Goal: Use online tool/utility: Use online tool/utility

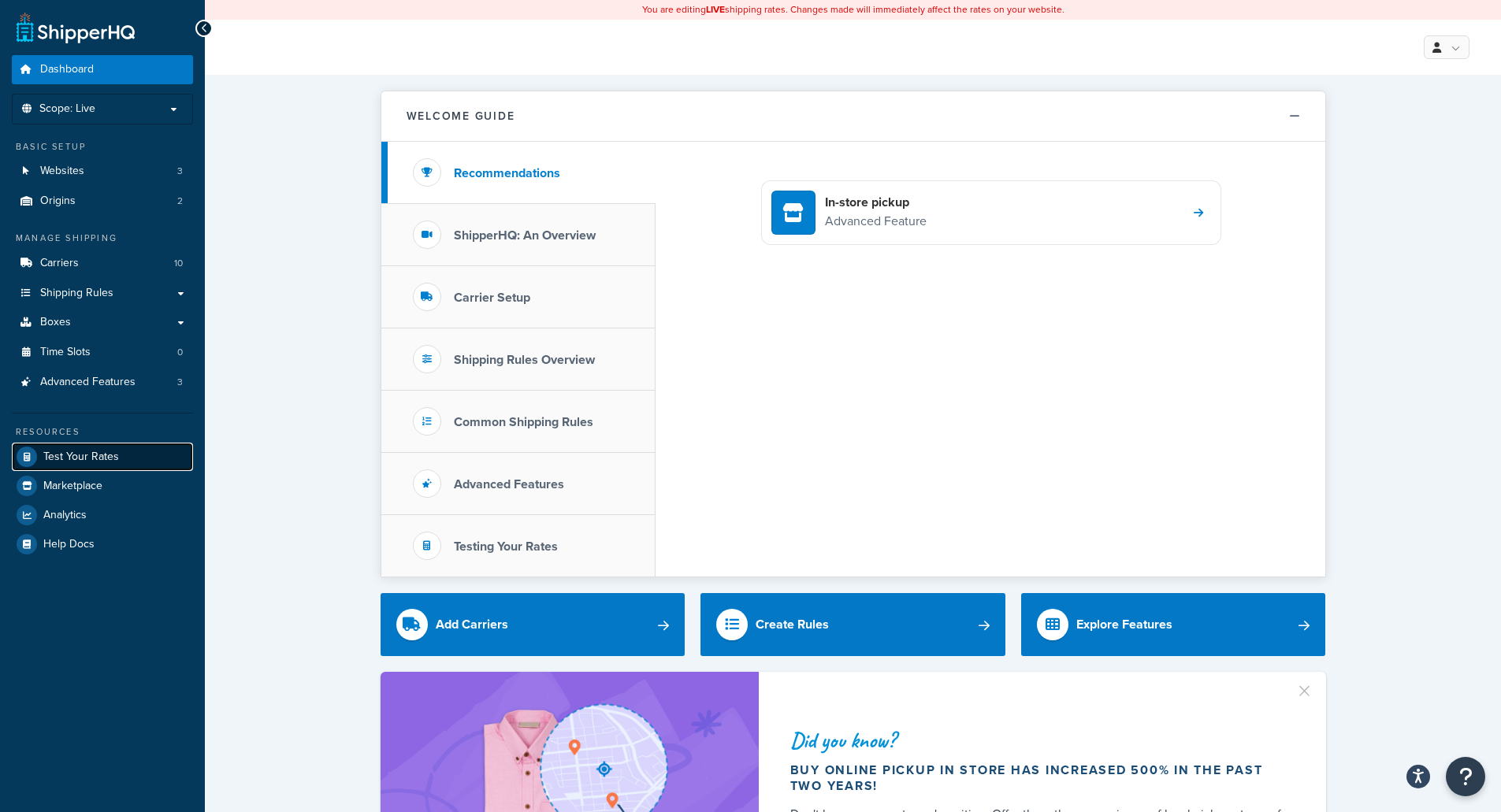
click at [81, 453] on span "Test Your Rates" at bounding box center [81, 457] width 75 height 14
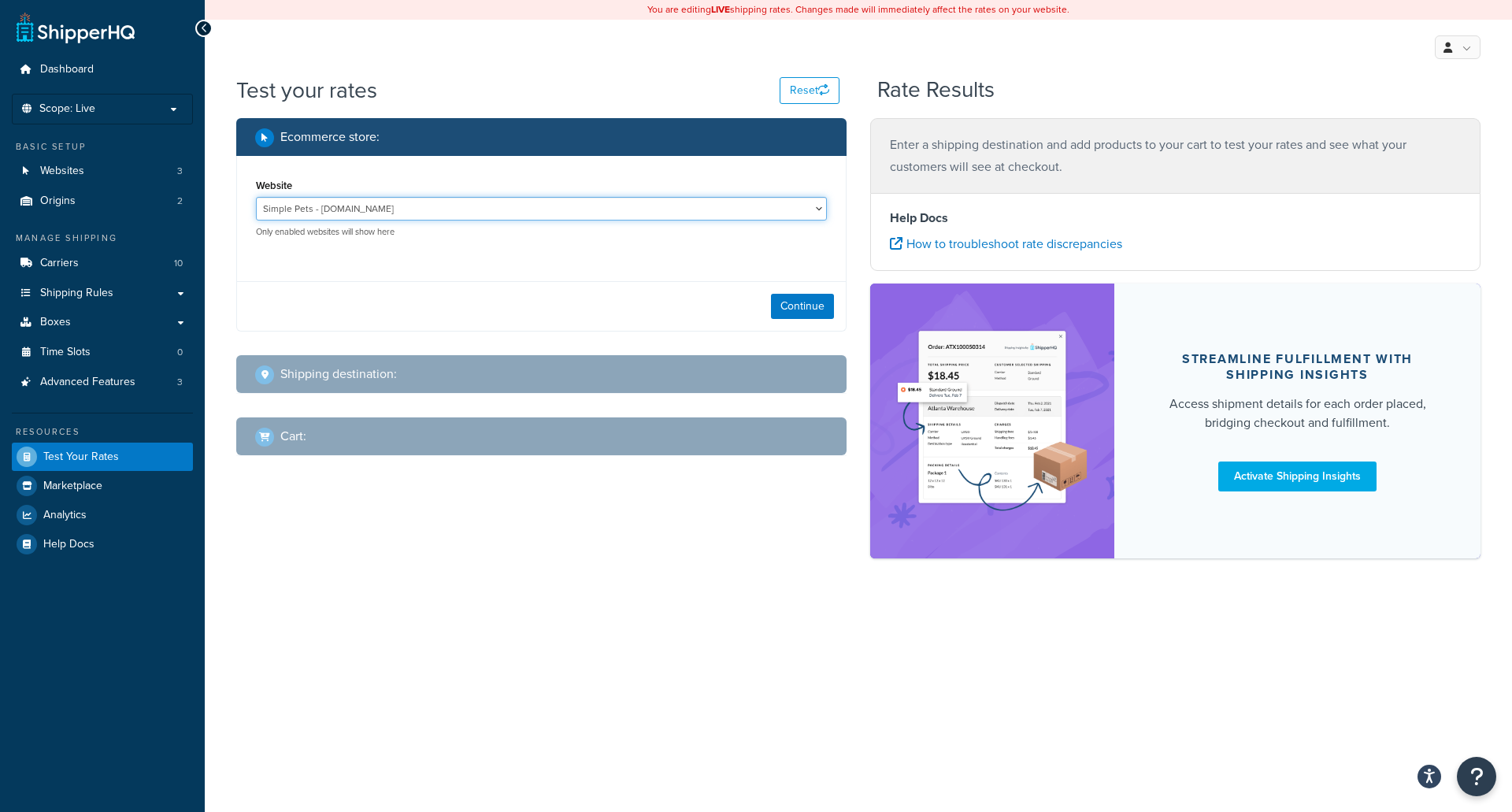
click at [410, 211] on select "Simple Pets - [DOMAIN_NAME] [US_STATE] Hunter Products - [DOMAIN_NAME] Whisker …" at bounding box center [541, 209] width 571 height 24
select select "6e80d1f07d4150de5c7807b96d43dcaf"
click at [256, 197] on select "Simple Pets - [DOMAIN_NAME] [US_STATE] Hunter Products - [DOMAIN_NAME] Whisker …" at bounding box center [541, 209] width 571 height 24
click at [643, 211] on select "Simple Pets - [DOMAIN_NAME] [US_STATE] Hunter Products - [DOMAIN_NAME] Whisker …" at bounding box center [541, 209] width 571 height 24
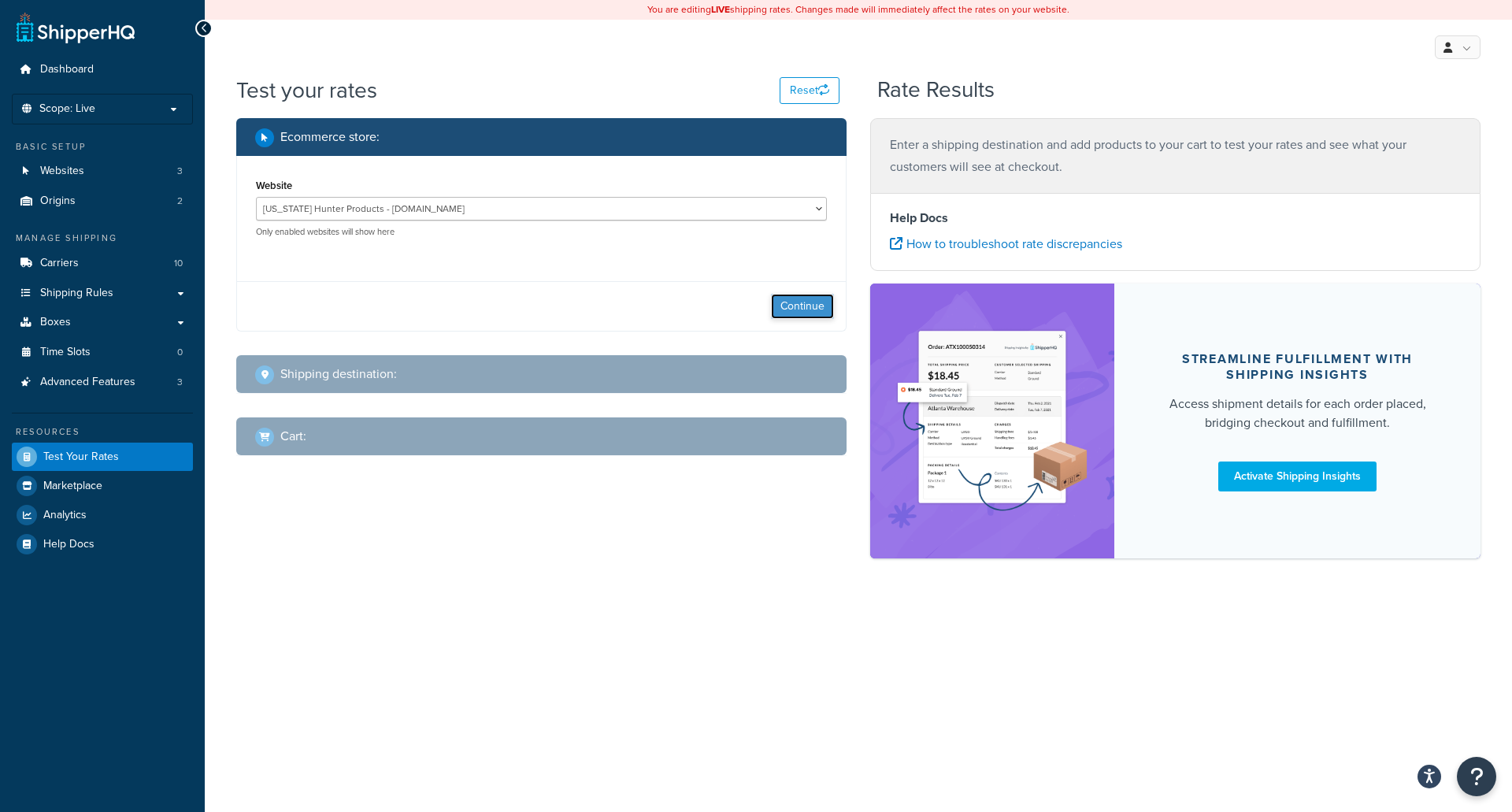
click at [802, 311] on button "Continue" at bounding box center [802, 307] width 63 height 25
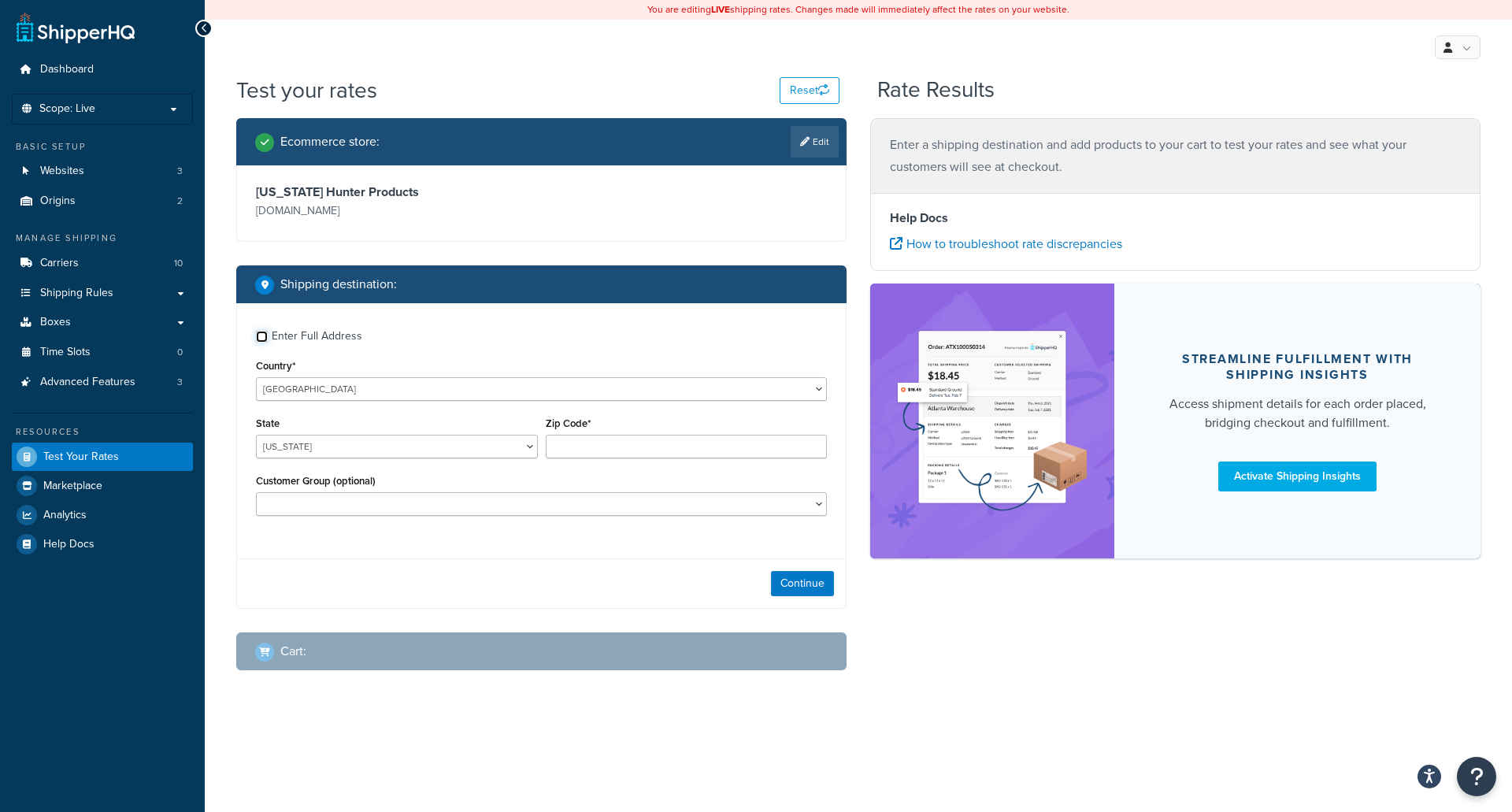
click at [265, 340] on input "Enter Full Address" at bounding box center [262, 336] width 12 height 12
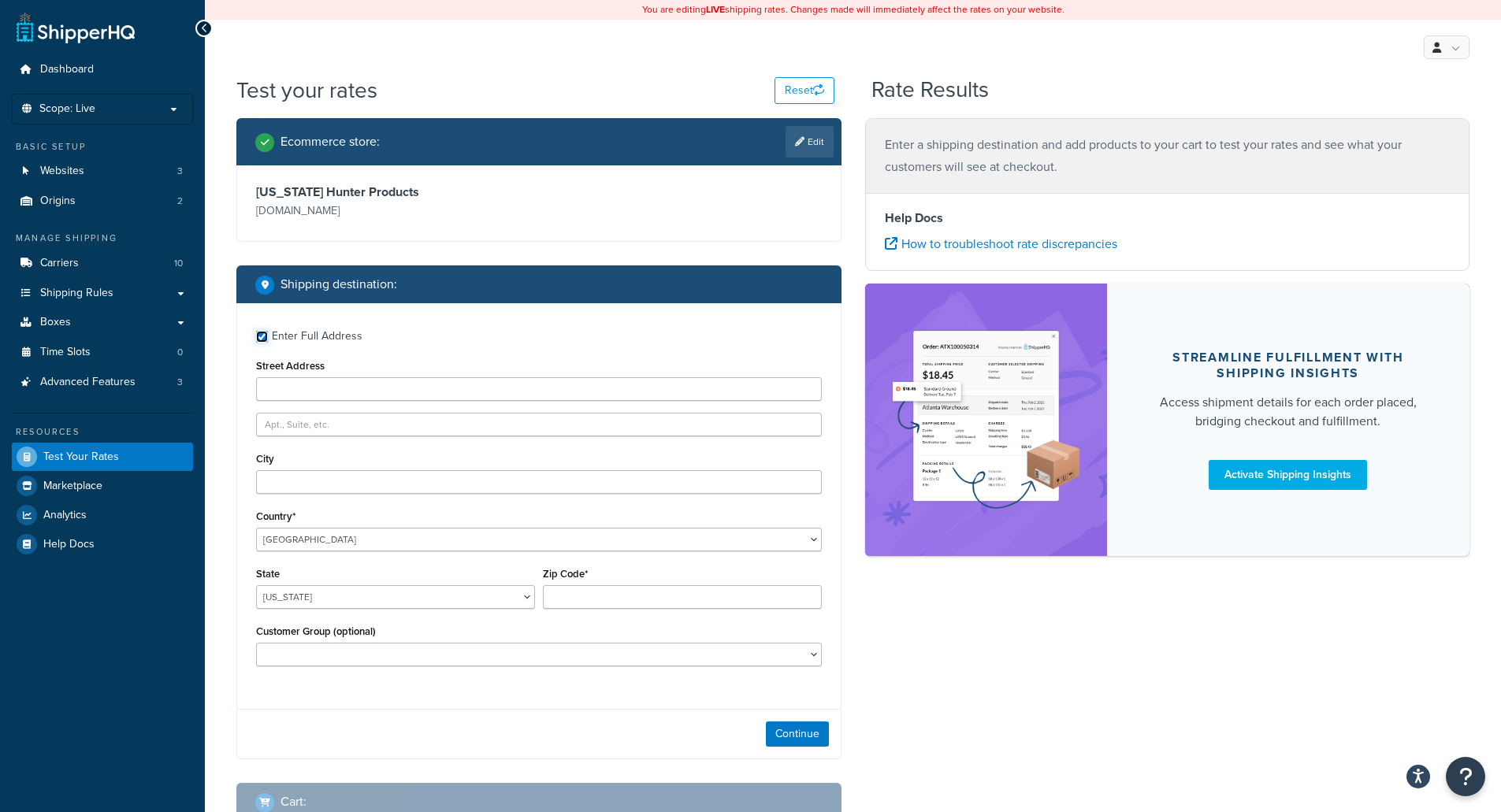
click at [262, 338] on input "Enter Full Address" at bounding box center [262, 336] width 12 height 12
checkbox input "false"
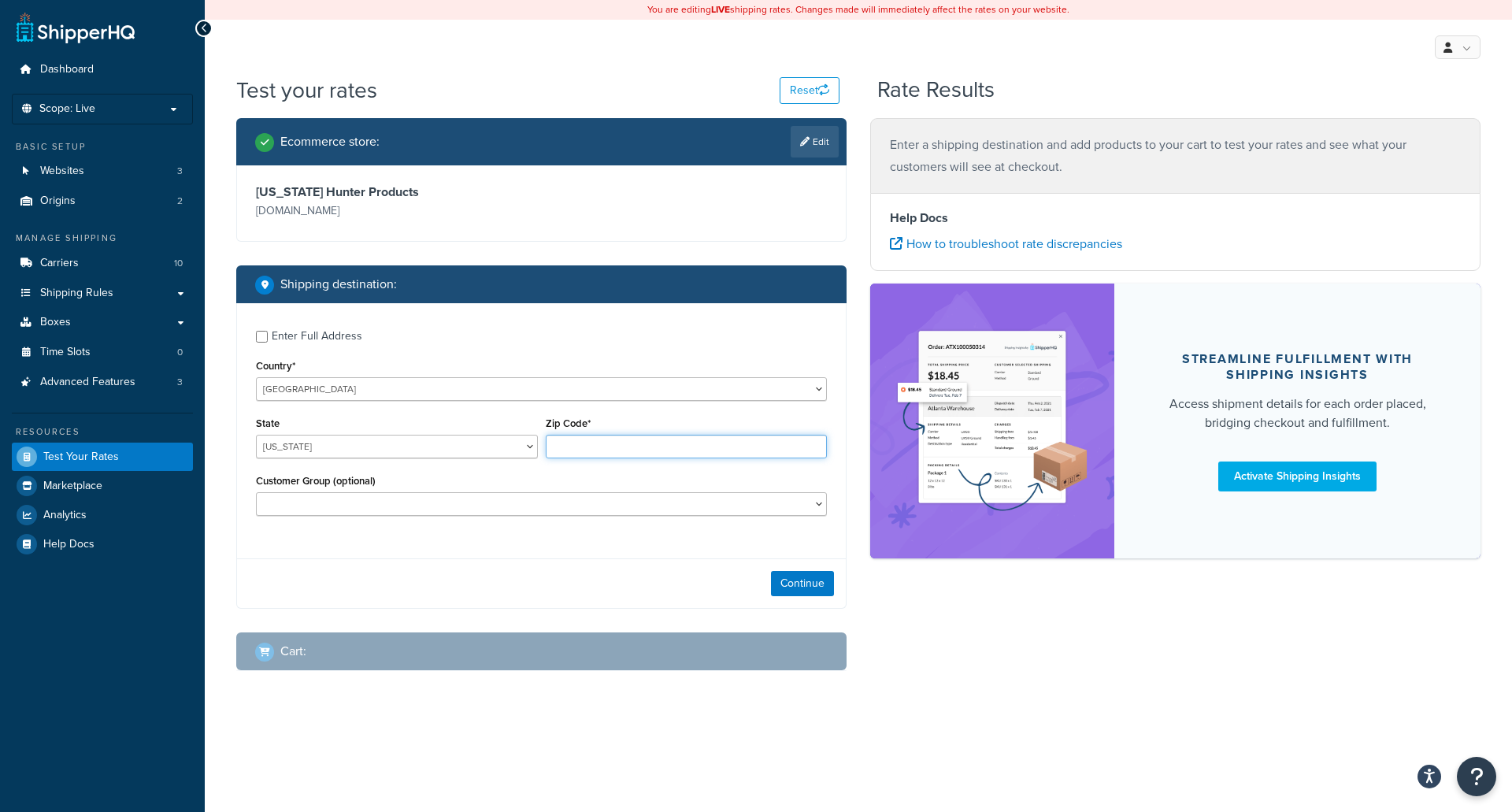
click at [600, 446] on input "Zip Code*" at bounding box center [687, 447] width 282 height 24
click at [530, 447] on select "[US_STATE] [US_STATE] [US_STATE] [US_STATE] [US_STATE] Armed Forces Americas Ar…" at bounding box center [397, 447] width 282 height 24
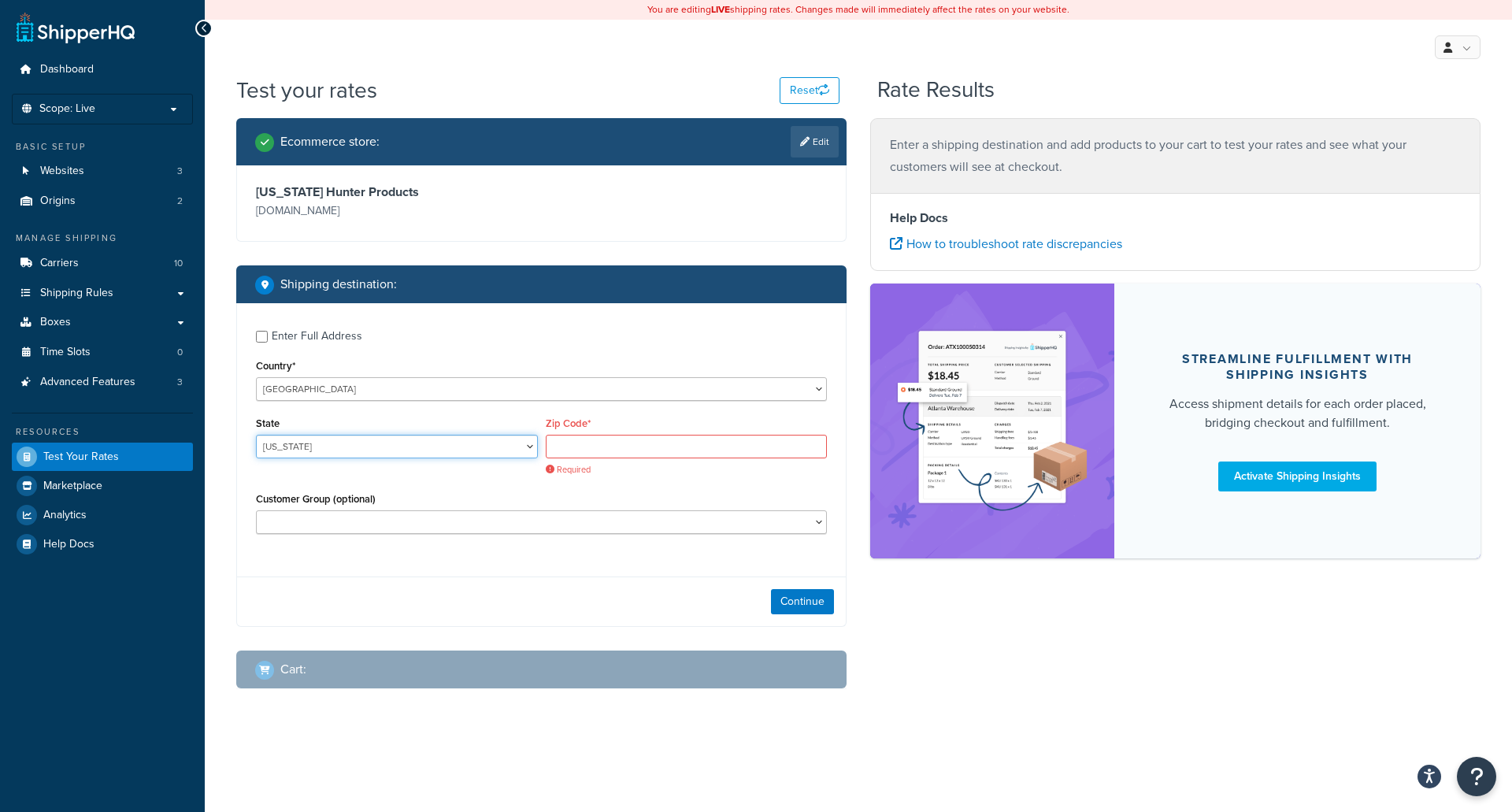
select select "MS"
click at [256, 436] on select "[US_STATE] [US_STATE] [US_STATE] [US_STATE] [US_STATE] Armed Forces Americas Ar…" at bounding box center [397, 447] width 282 height 24
click at [603, 445] on input "Zip Code*" at bounding box center [687, 447] width 282 height 24
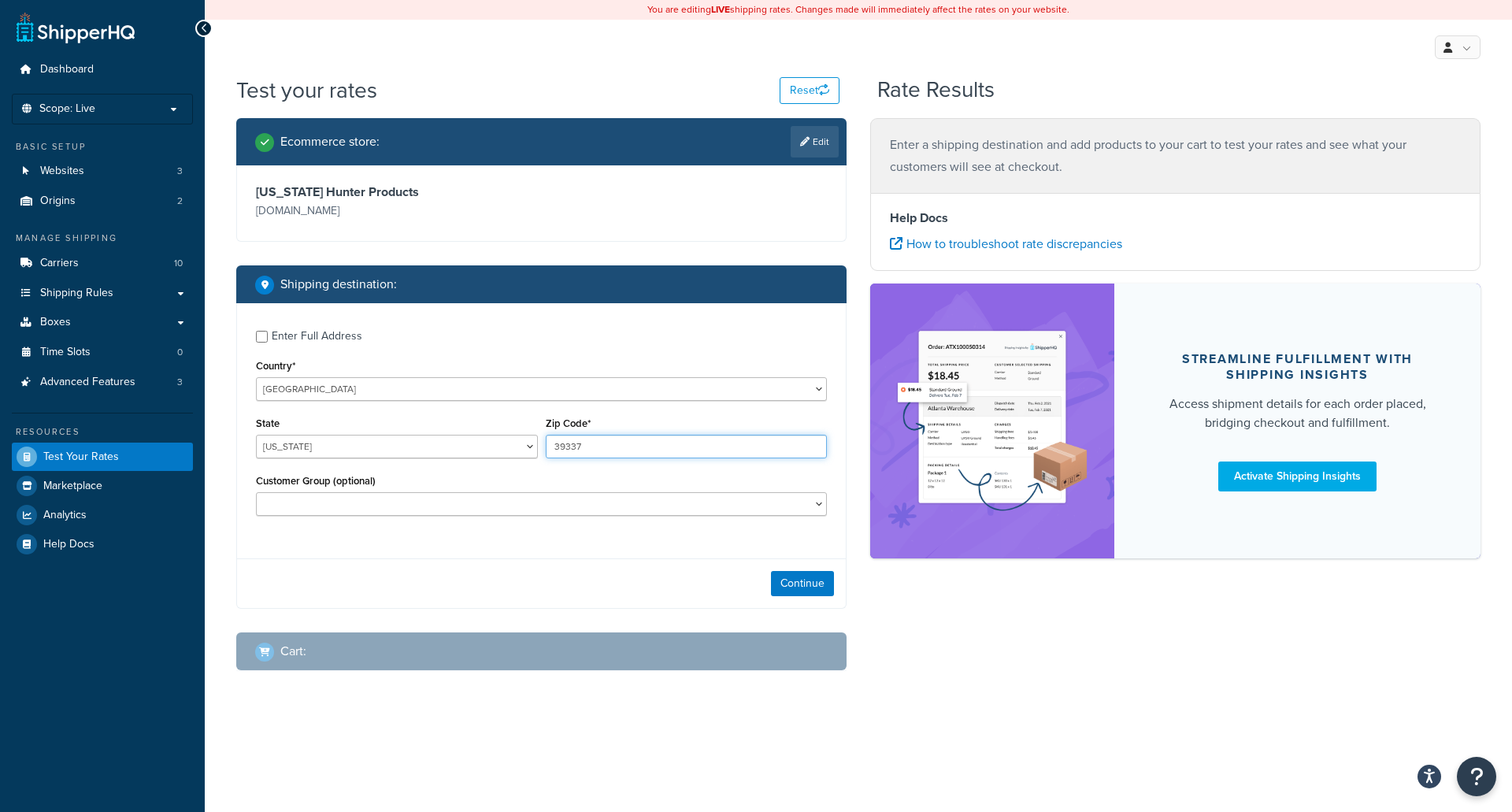
type input "39337"
click at [518, 505] on select "30% Discount 50% Discount General Influencer 40% Logged In Not Logged in Retail…" at bounding box center [541, 504] width 571 height 24
click at [449, 499] on select "30% Discount 50% Discount General Influencer 40% Logged In Not Logged in Retail…" at bounding box center [541, 504] width 571 height 24
click at [807, 580] on button "Continue" at bounding box center [802, 584] width 63 height 25
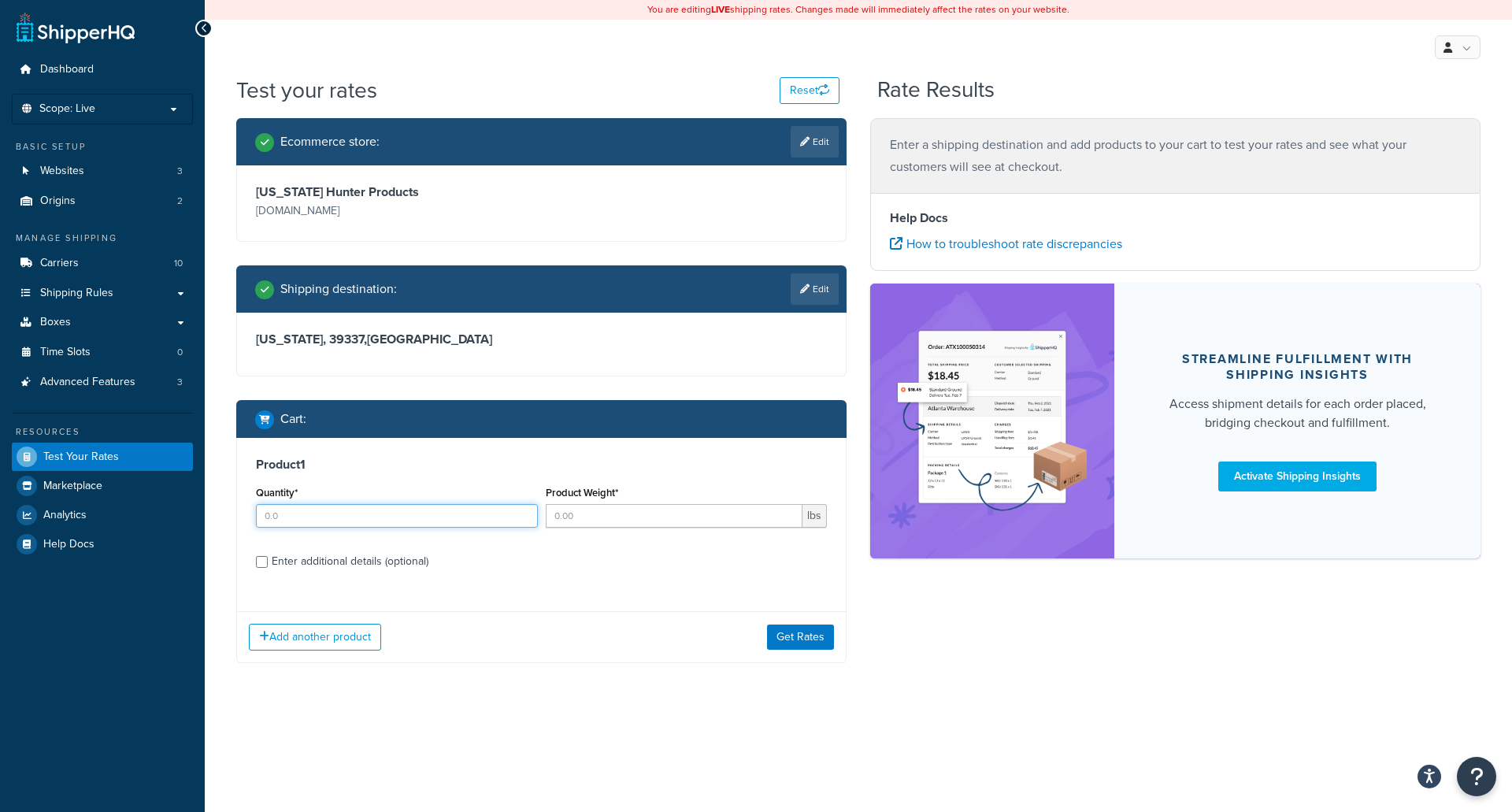
click at [378, 518] on input "Quantity*" at bounding box center [397, 516] width 282 height 24
type input "1"
click at [697, 513] on input "Product Weight*" at bounding box center [675, 516] width 258 height 24
type input "1"
click at [260, 559] on input "Enter additional details (optional)" at bounding box center [262, 561] width 12 height 12
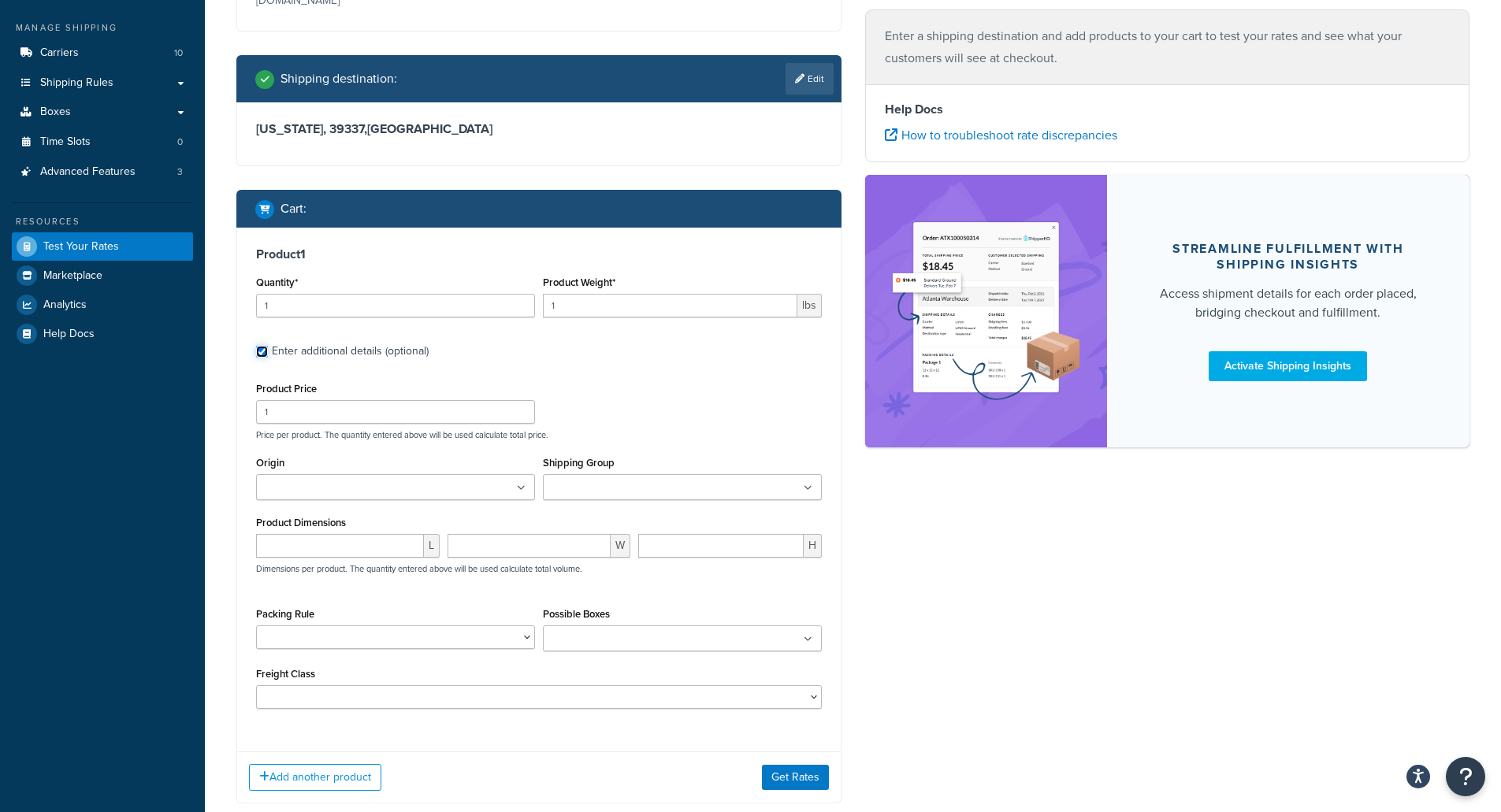
scroll to position [306, 0]
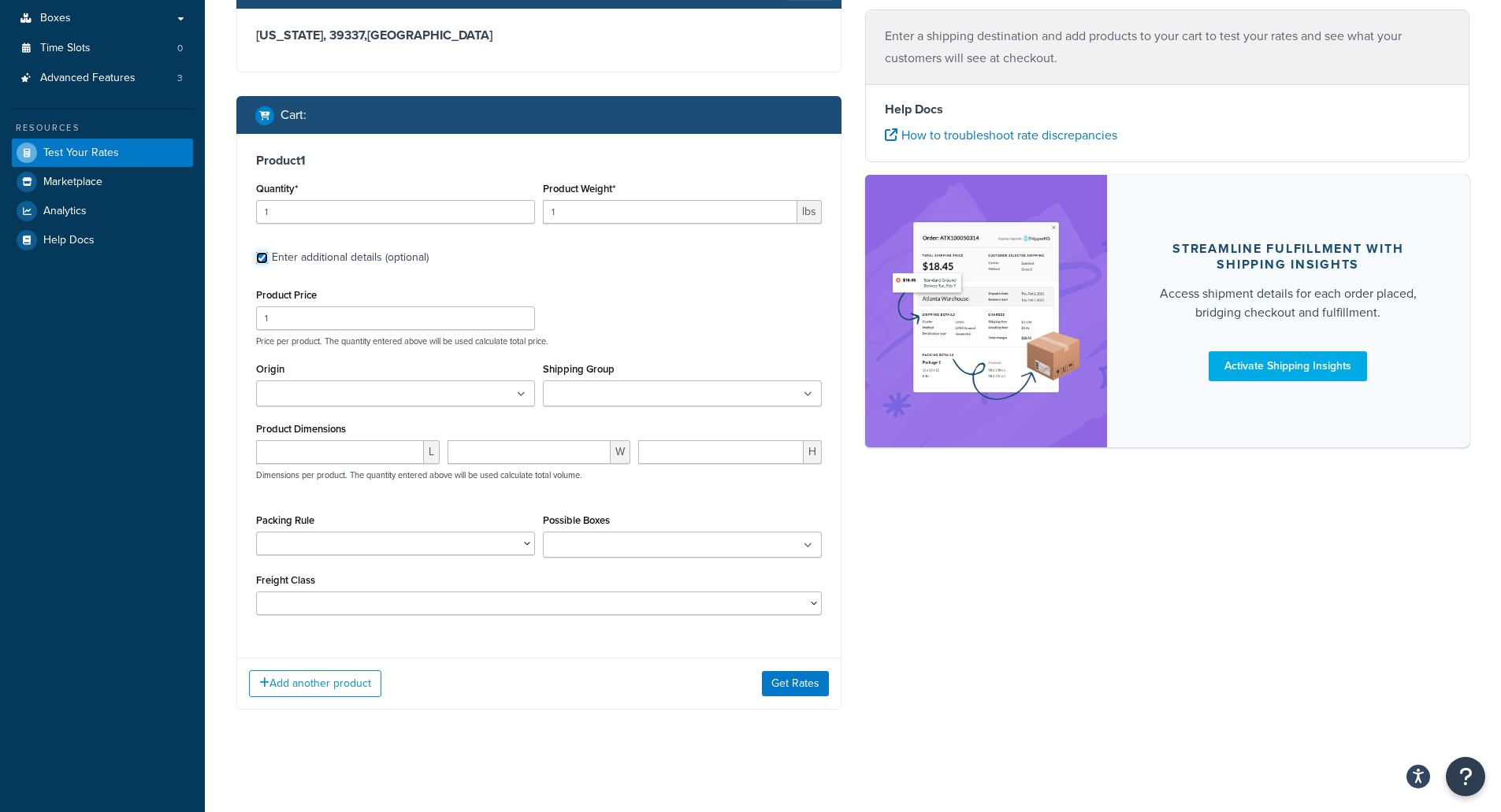
click at [262, 258] on input "Enter additional details (optional)" at bounding box center [262, 258] width 12 height 12
checkbox input "false"
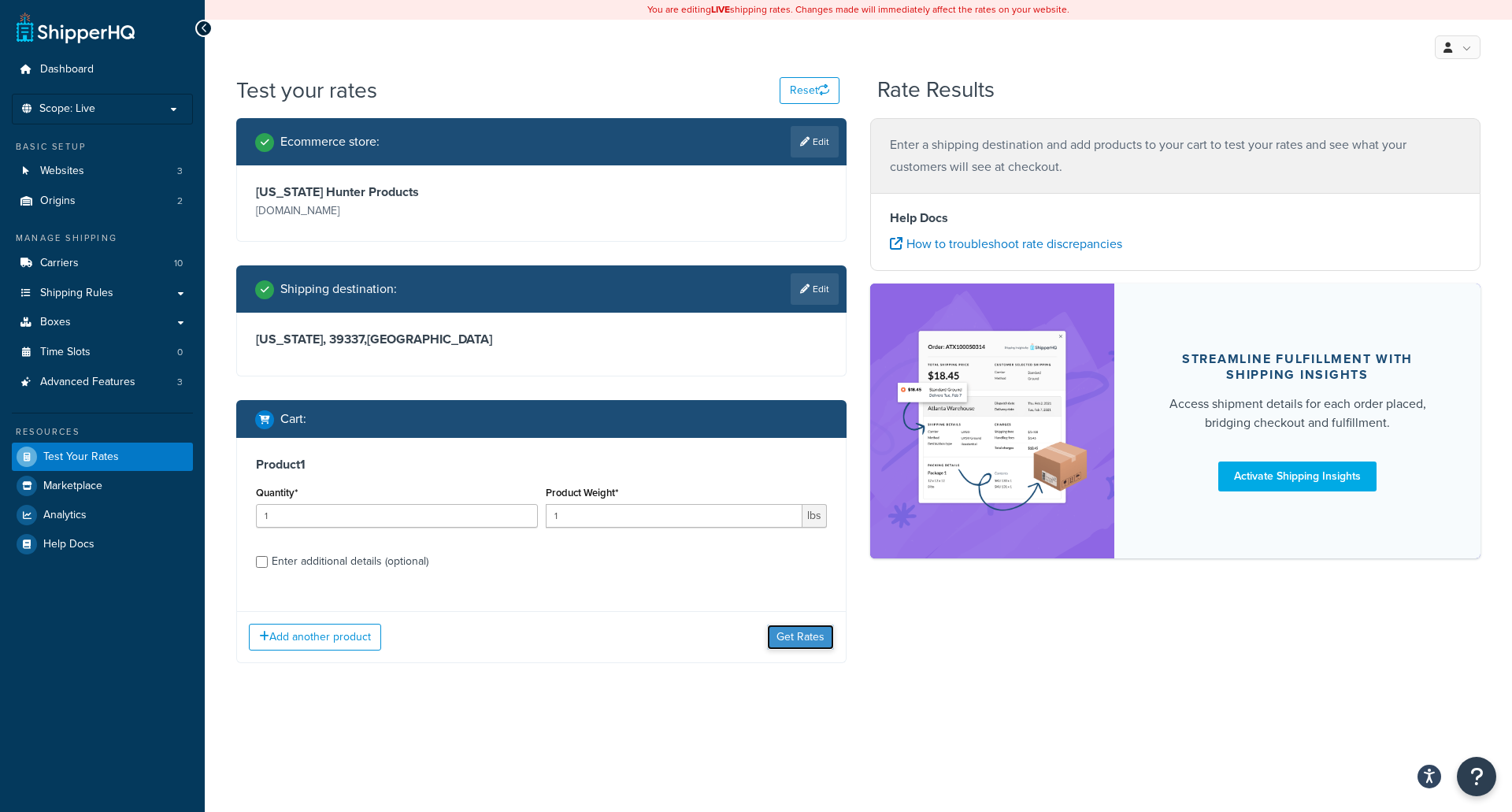
click at [797, 637] on button "Get Rates" at bounding box center [801, 638] width 67 height 25
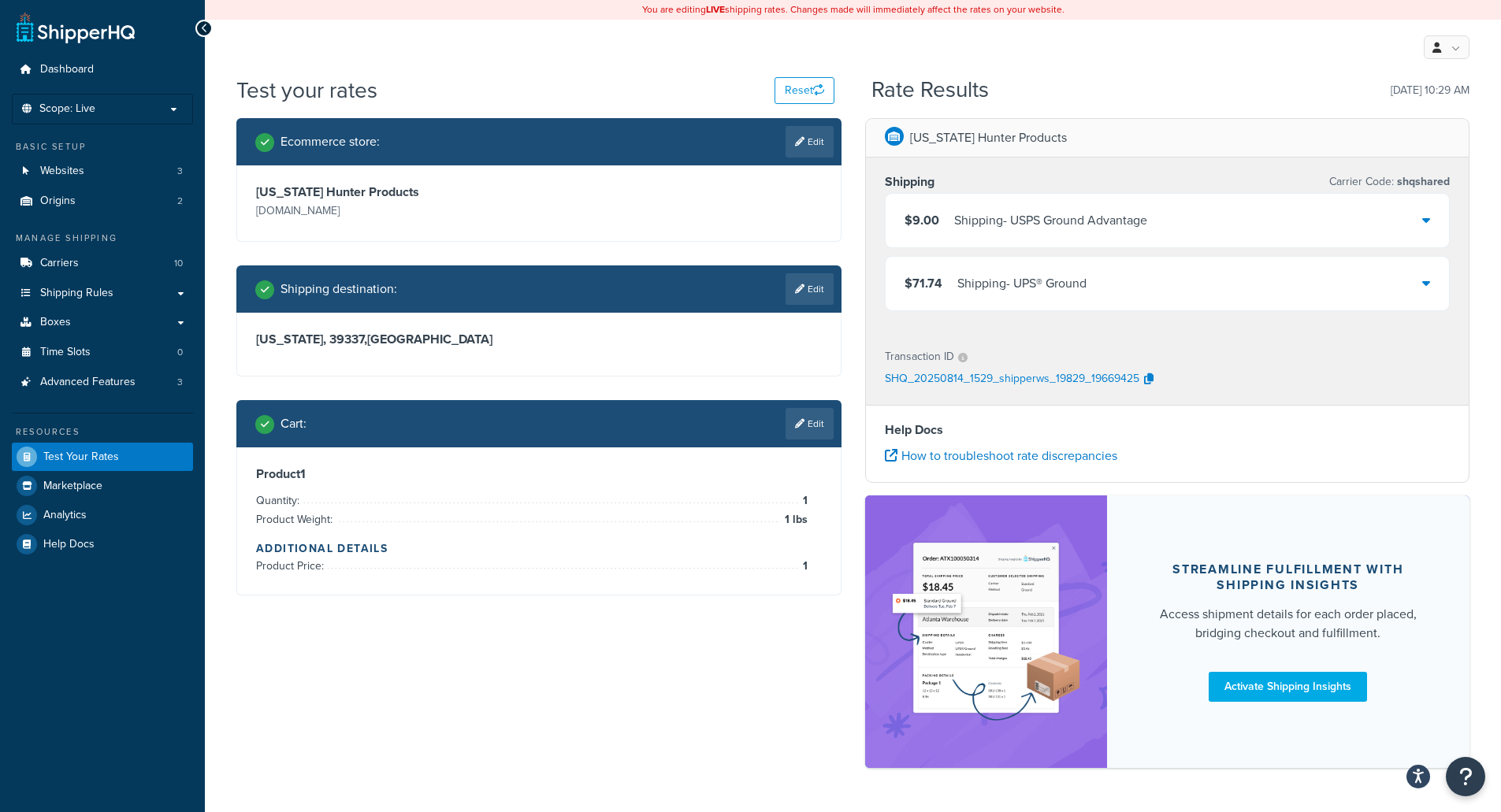
click at [1428, 283] on icon at bounding box center [1426, 282] width 8 height 13
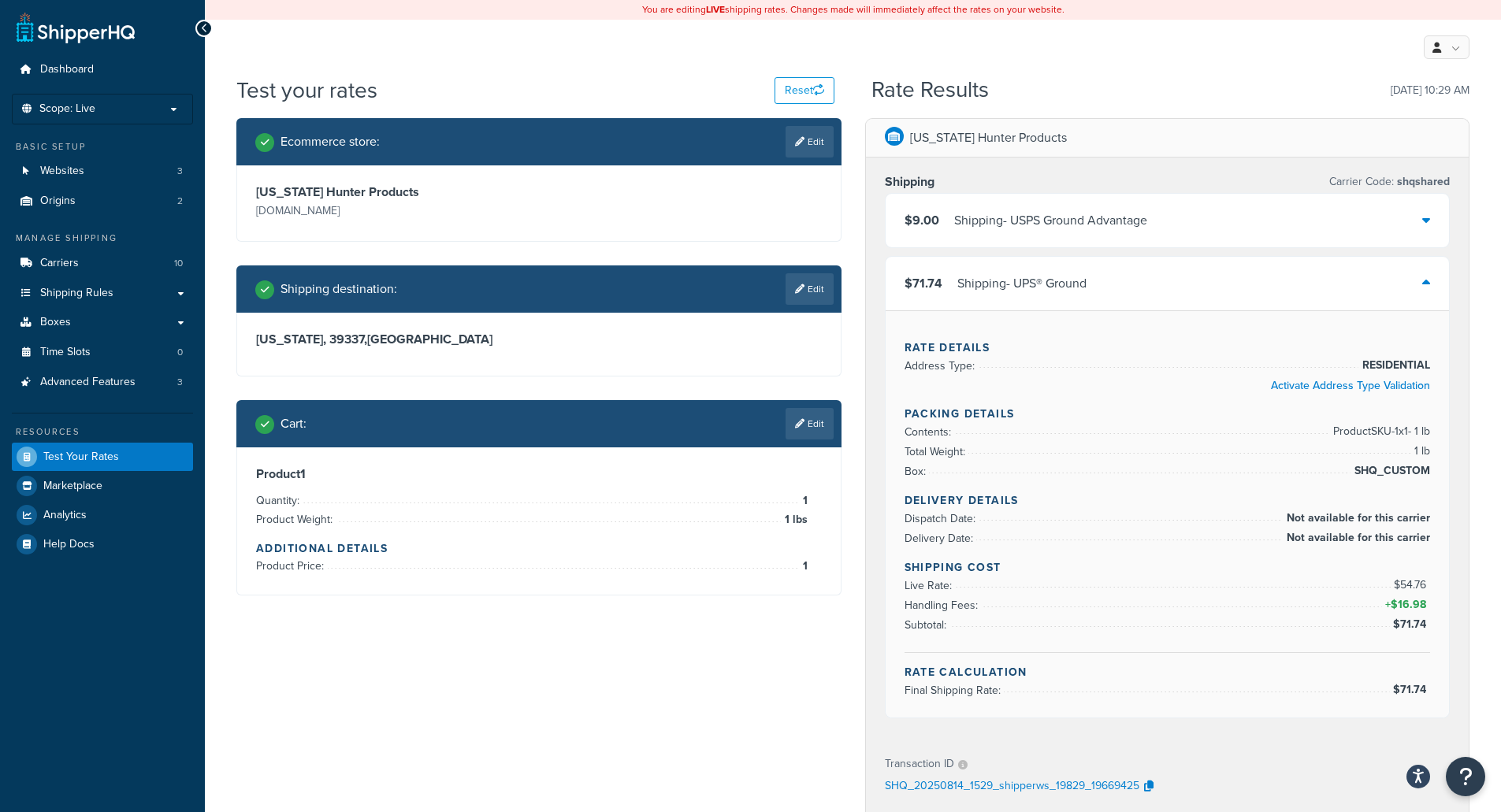
scroll to position [79, 0]
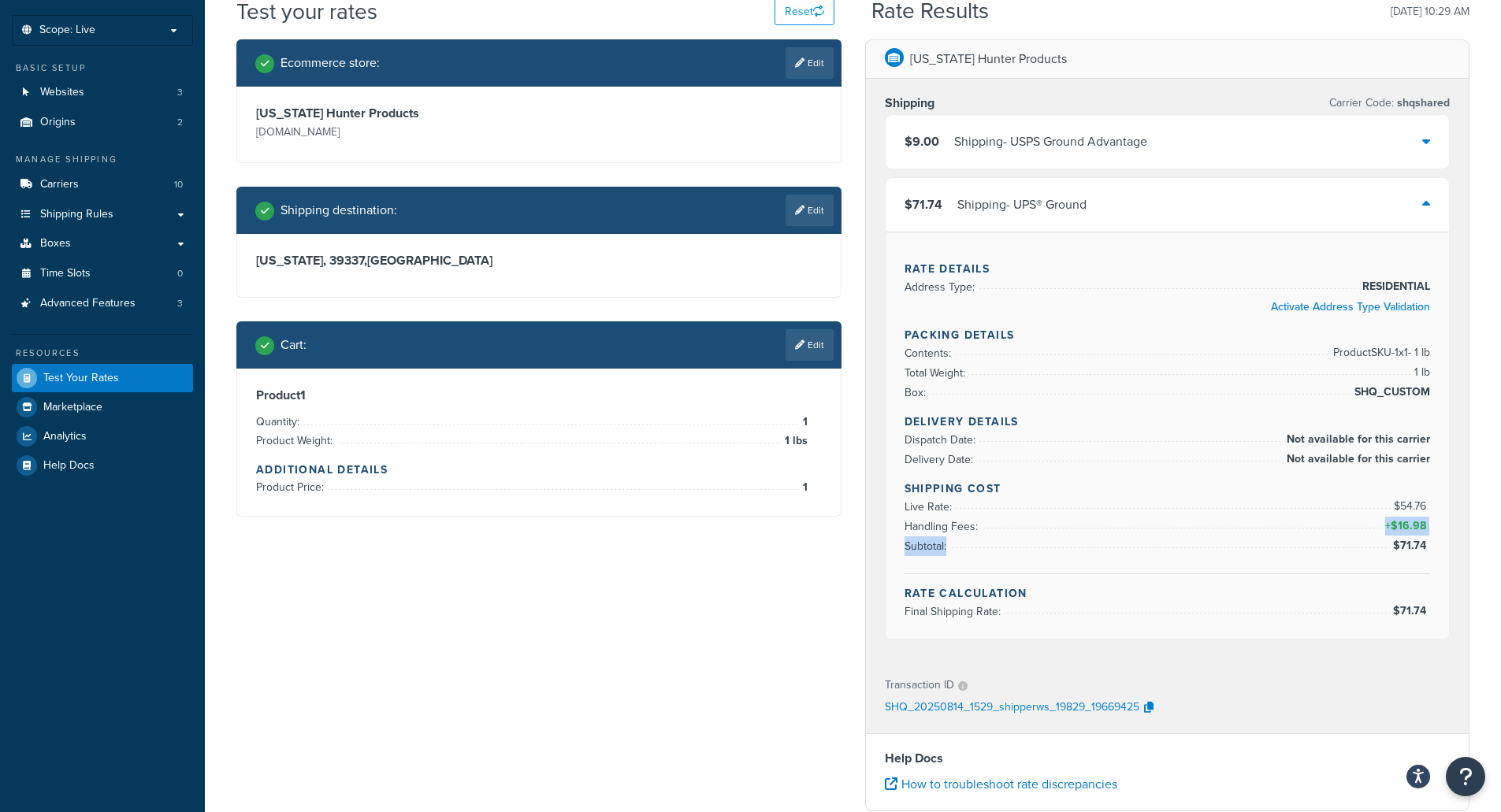
drag, startPoint x: 1435, startPoint y: 547, endPoint x: 1109, endPoint y: 534, distance: 326.3
click at [1109, 534] on div "Rate Details Address Type: RESIDENTIAL Activate Address Type Validation Packing…" at bounding box center [1168, 435] width 564 height 407
click at [1382, 564] on div "Shipping Cost Live Rate: $54.76 Handling Fees: + $16.98 Subtotal: $71.74" at bounding box center [1168, 527] width 526 height 94
drag, startPoint x: 931, startPoint y: 547, endPoint x: 767, endPoint y: 579, distance: 167.1
click at [767, 579] on div "Ecommerce store : Edit Texas Hunter Products texashunterproducts.com Shipping d…" at bounding box center [852, 575] width 1257 height 1073
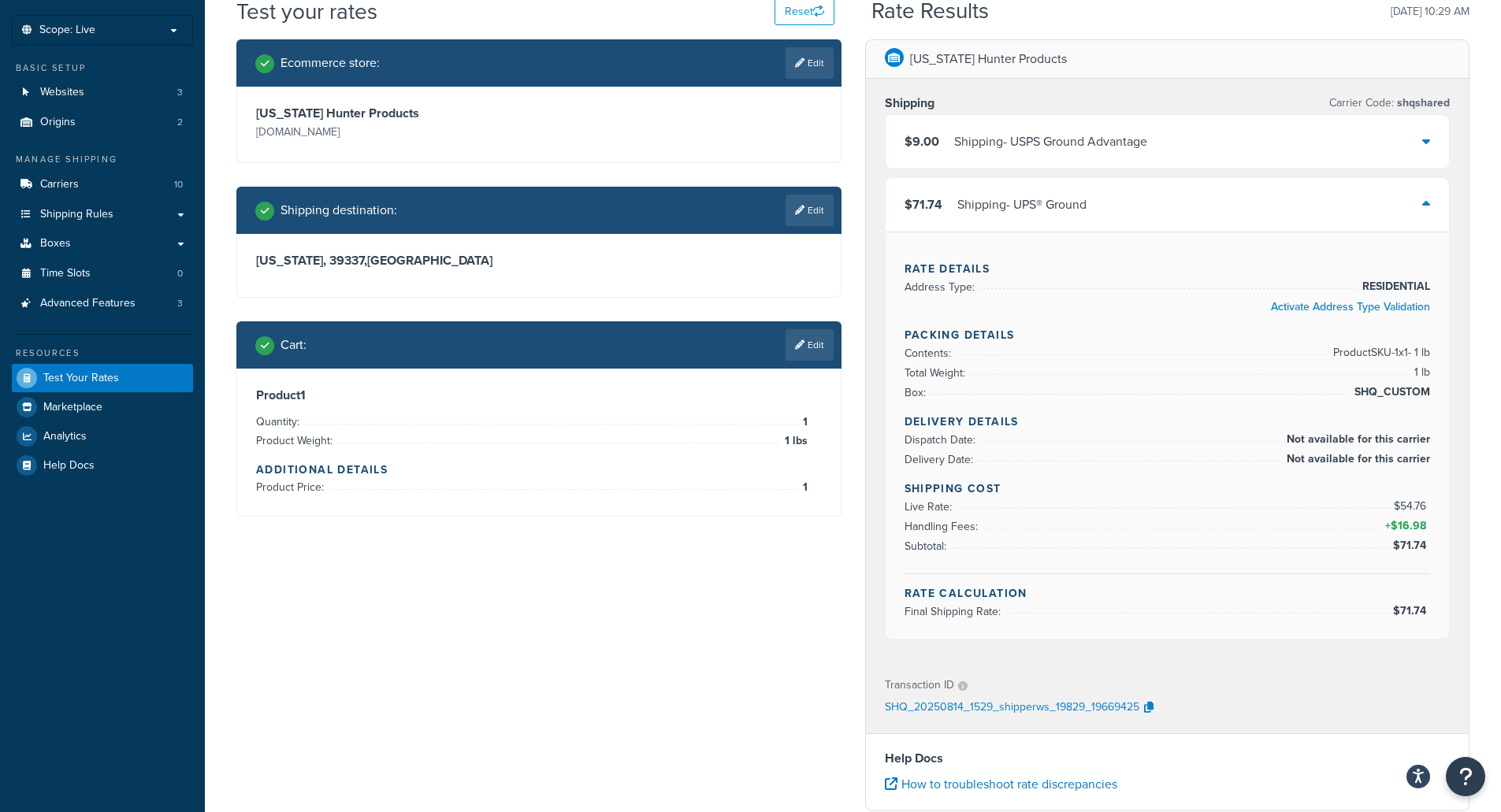
click at [1437, 541] on div "Rate Details Address Type: RESIDENTIAL Activate Address Type Validation Packing…" at bounding box center [1168, 435] width 564 height 407
drag, startPoint x: 1461, startPoint y: 542, endPoint x: 1392, endPoint y: 546, distance: 69.1
click at [1392, 546] on div "Shipping Carrier Code: shqshared $9.00 Shipping - USPS Ground Advantage $71.74 …" at bounding box center [1168, 370] width 603 height 582
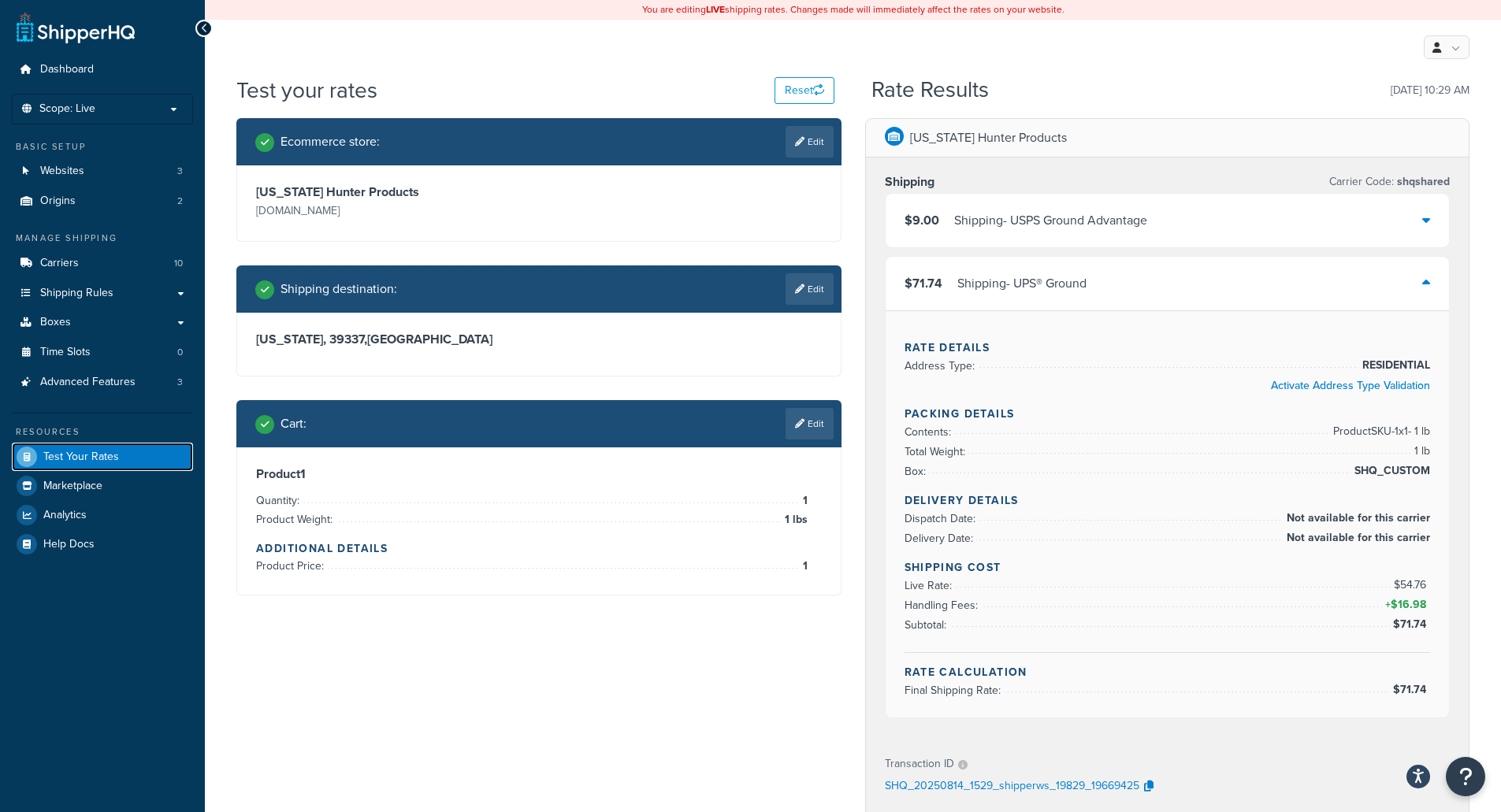
click at [63, 451] on span "Test Your Rates" at bounding box center [81, 457] width 75 height 14
click at [66, 166] on span "Websites" at bounding box center [62, 171] width 45 height 14
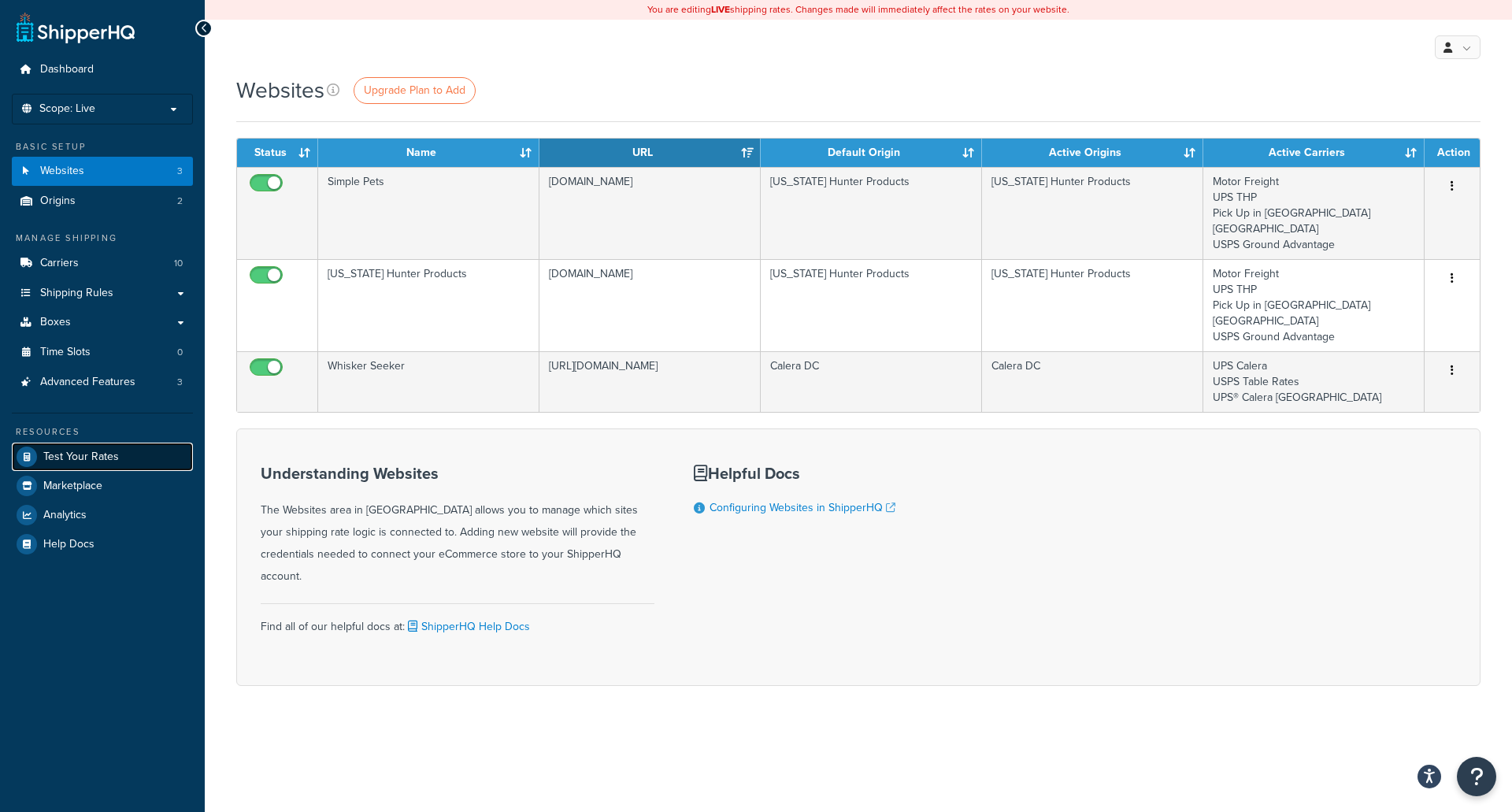
click at [91, 453] on span "Test Your Rates" at bounding box center [81, 457] width 75 height 14
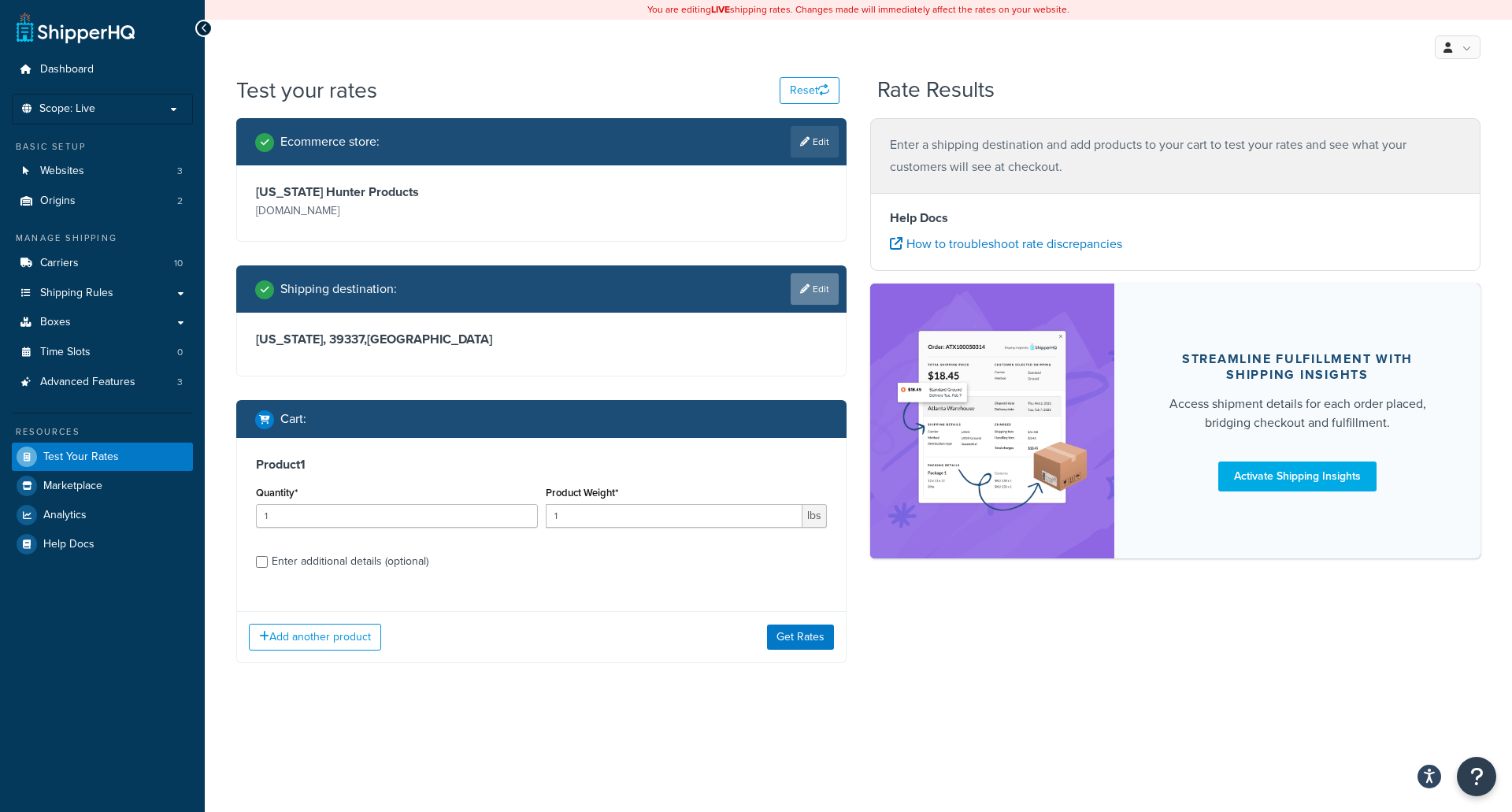
click at [805, 288] on icon at bounding box center [805, 289] width 9 height 9
select select "MS"
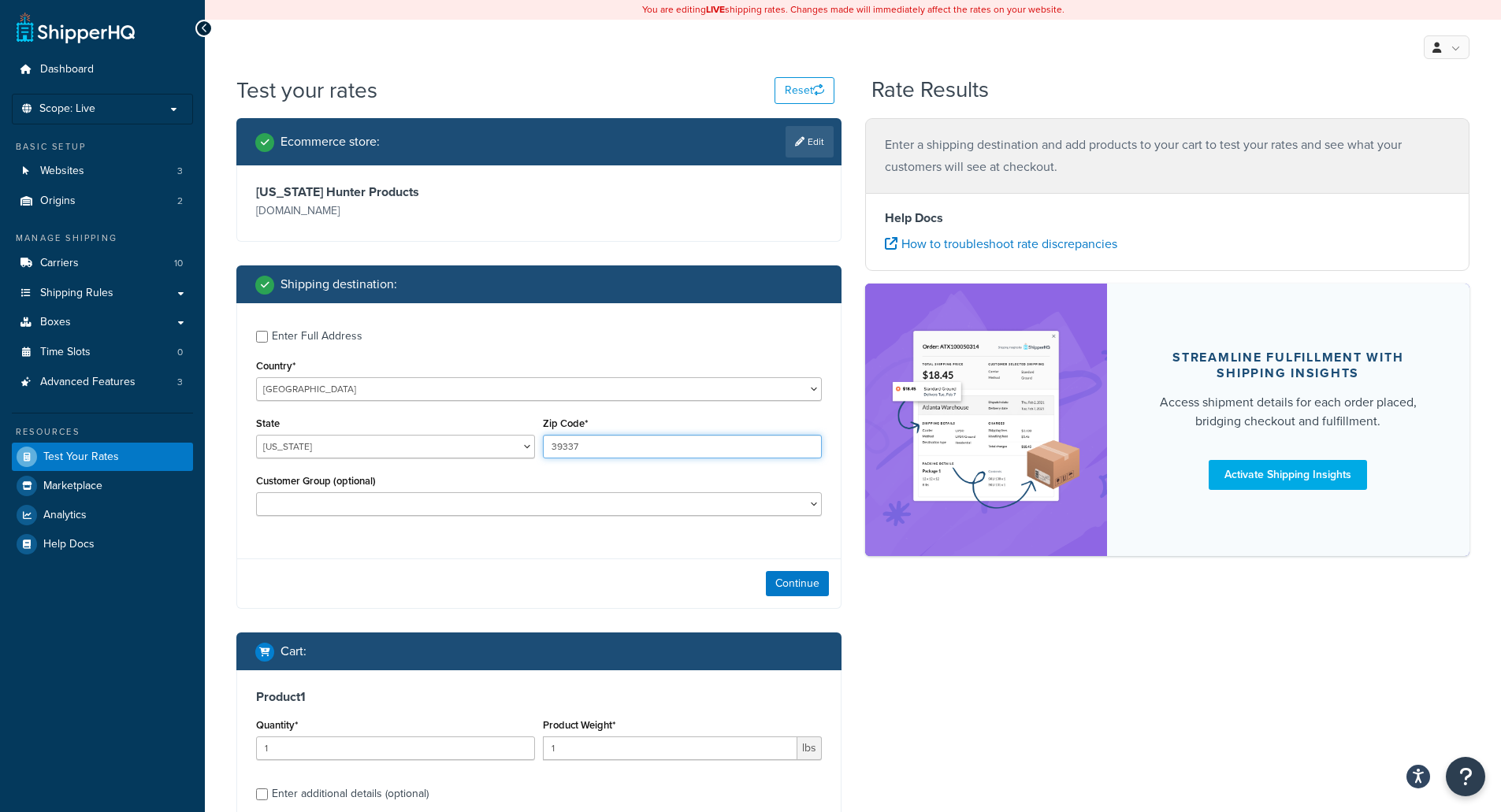
click at [577, 446] on input "39337" at bounding box center [682, 447] width 279 height 24
drag, startPoint x: 591, startPoint y: 444, endPoint x: 462, endPoint y: 446, distance: 129.0
click at [464, 445] on div "State [US_STATE] [US_STATE] [US_STATE] [US_STATE] [US_STATE] Armed Forces Ameri…" at bounding box center [539, 441] width 573 height 57
type input "37029"
click at [462, 446] on select "[US_STATE] [US_STATE] [US_STATE] [US_STATE] [US_STATE] Armed Forces Americas Ar…" at bounding box center [395, 447] width 279 height 24
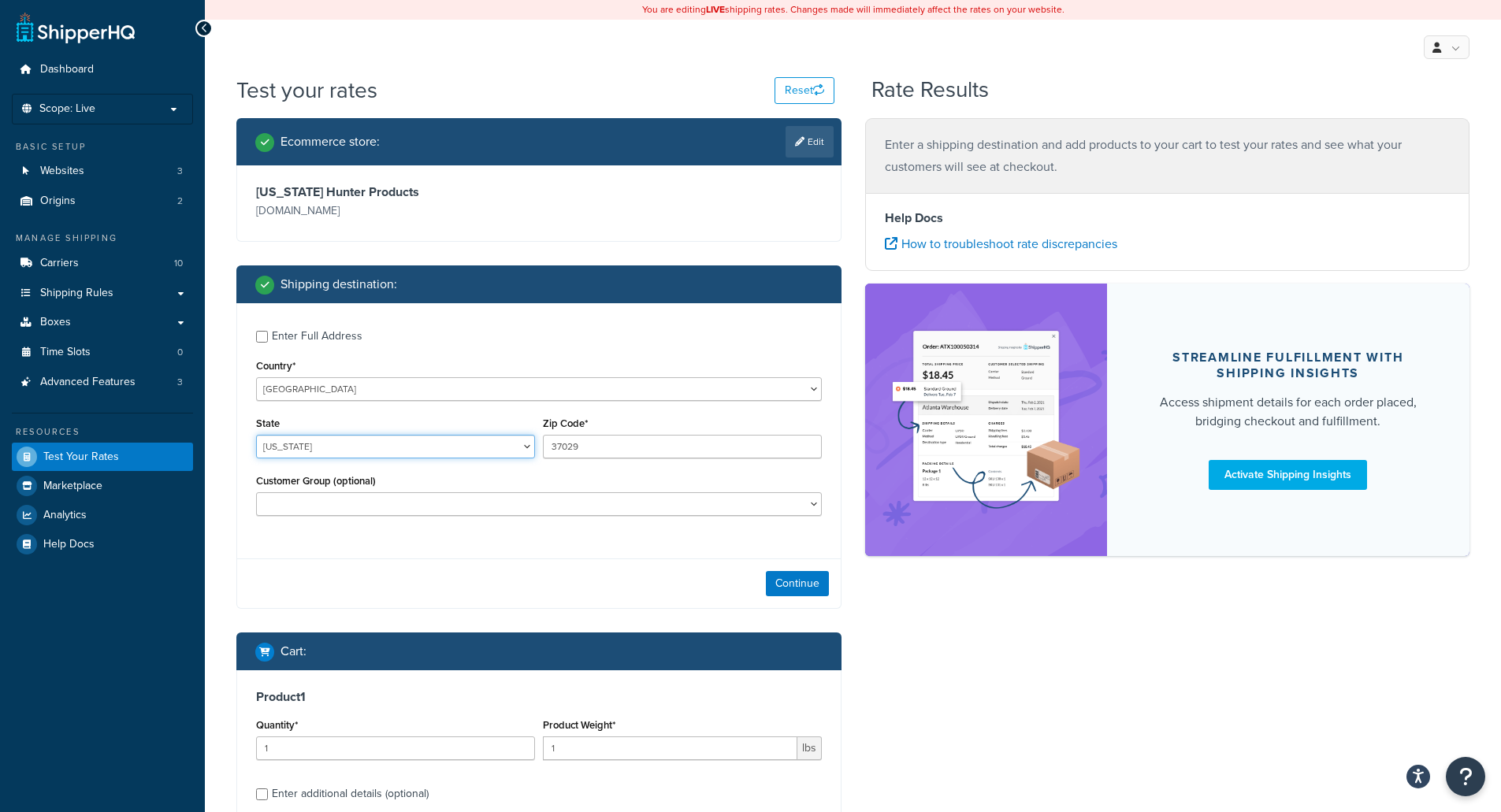
select select "TN"
click at [256, 436] on select "[US_STATE] [US_STATE] [US_STATE] [US_STATE] [US_STATE] Armed Forces Americas Ar…" at bounding box center [395, 447] width 279 height 24
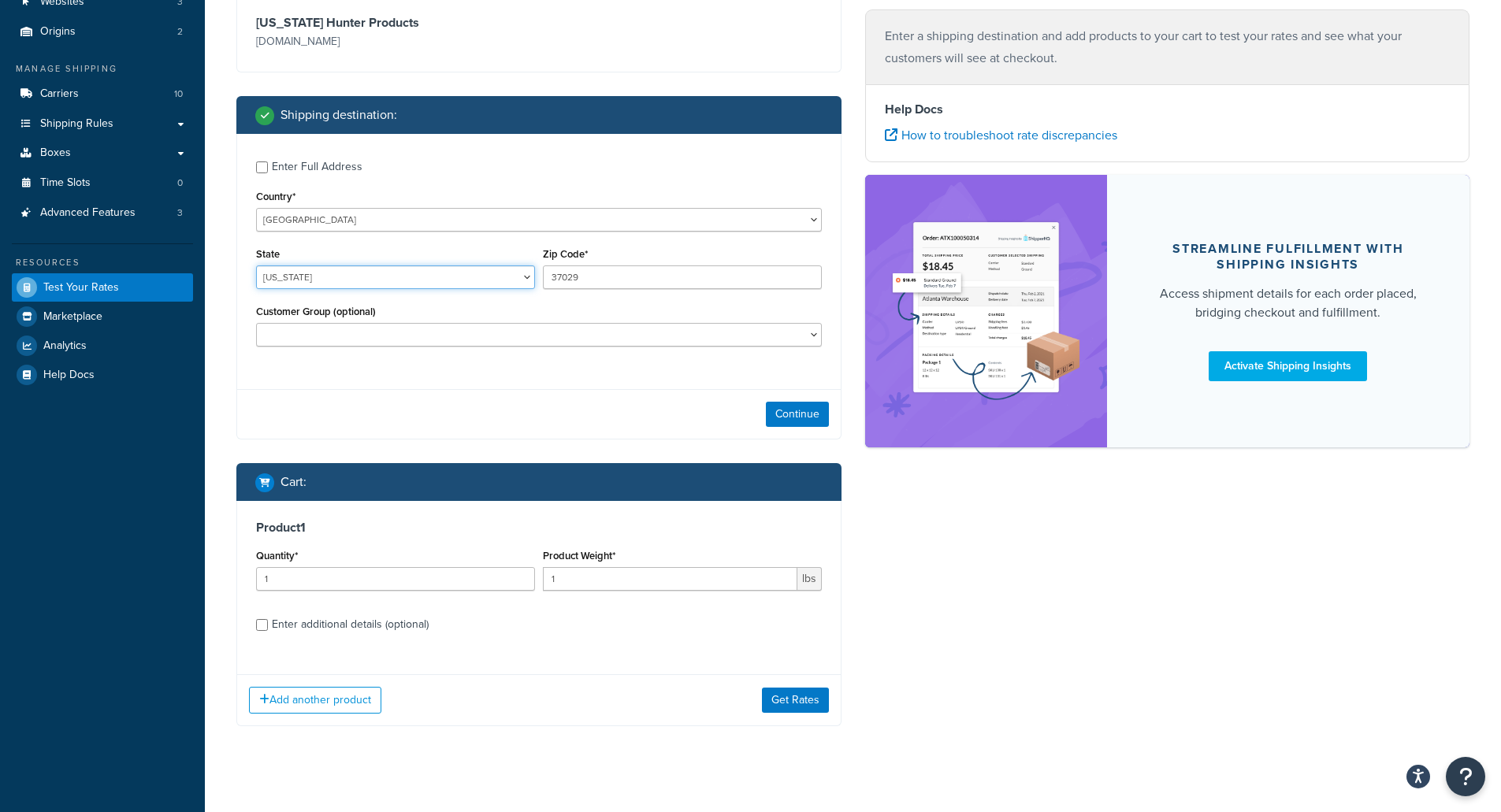
scroll to position [188, 0]
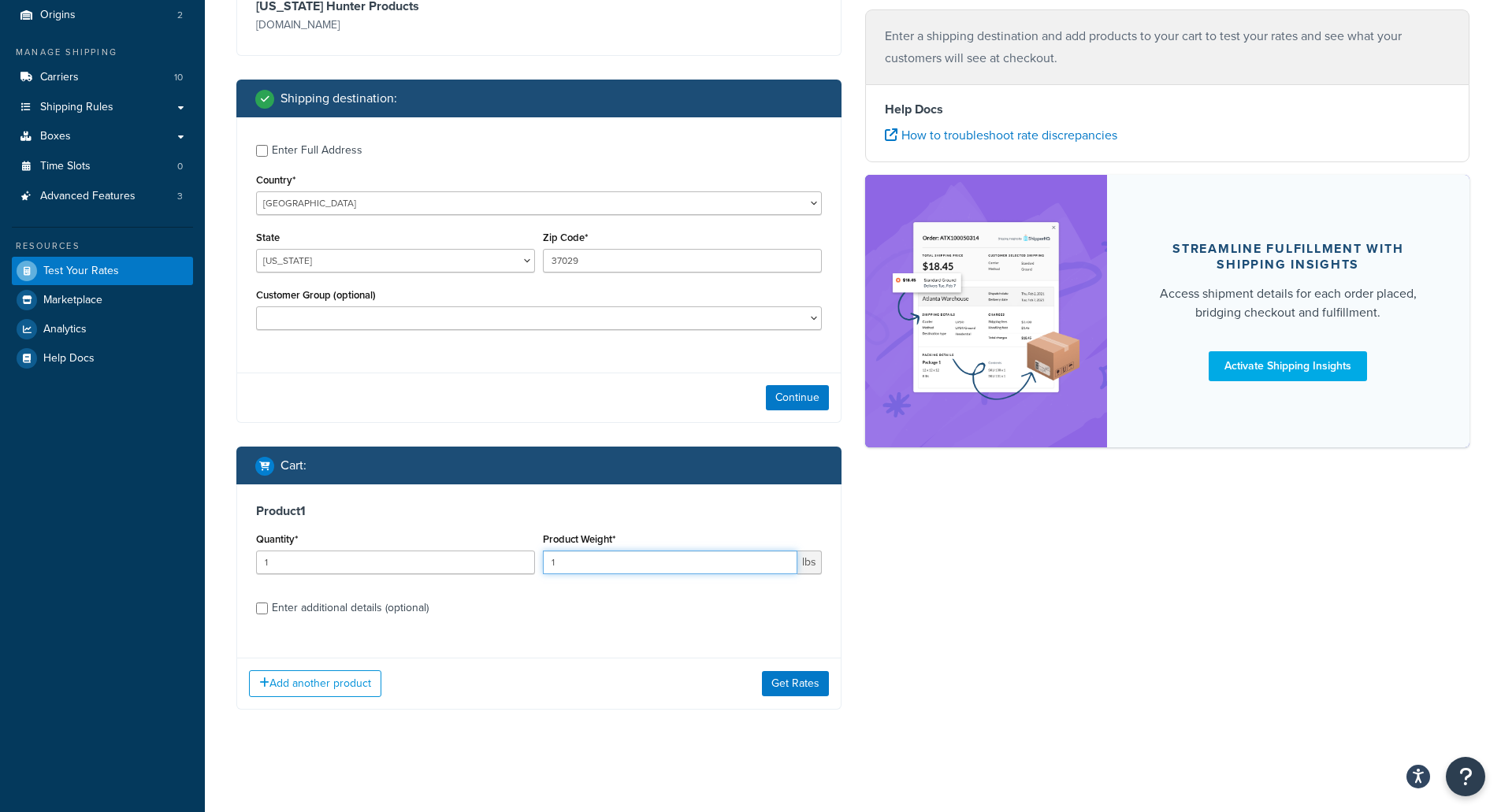
click at [587, 554] on input "1" at bounding box center [671, 562] width 254 height 24
drag, startPoint x: 575, startPoint y: 561, endPoint x: 479, endPoint y: 560, distance: 96.0
click at [481, 560] on div "Quantity* 1 Product Weight* 1 lbs" at bounding box center [539, 557] width 573 height 57
type input "3"
click at [788, 678] on button "Get Rates" at bounding box center [796, 684] width 67 height 25
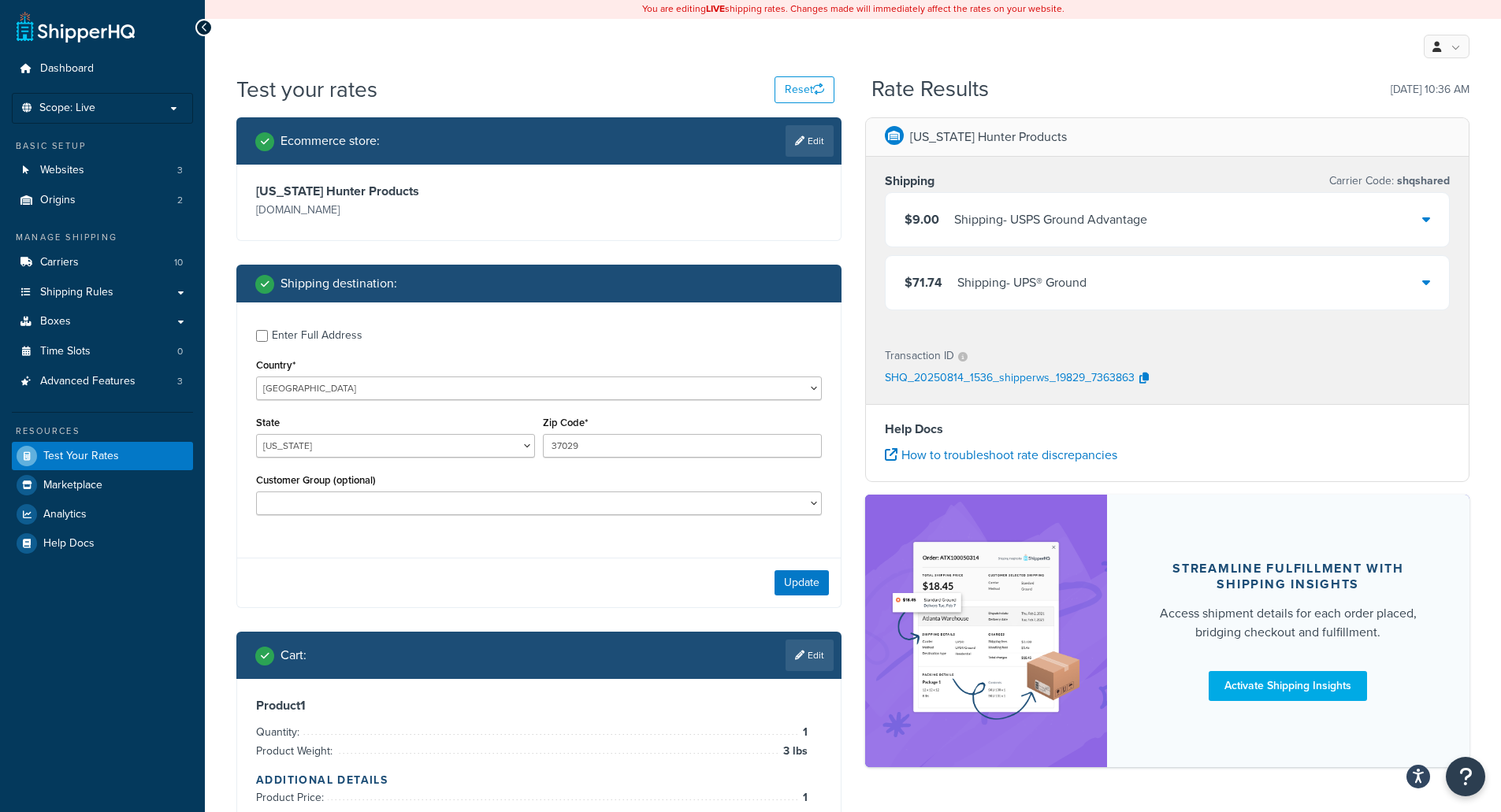
scroll to position [0, 0]
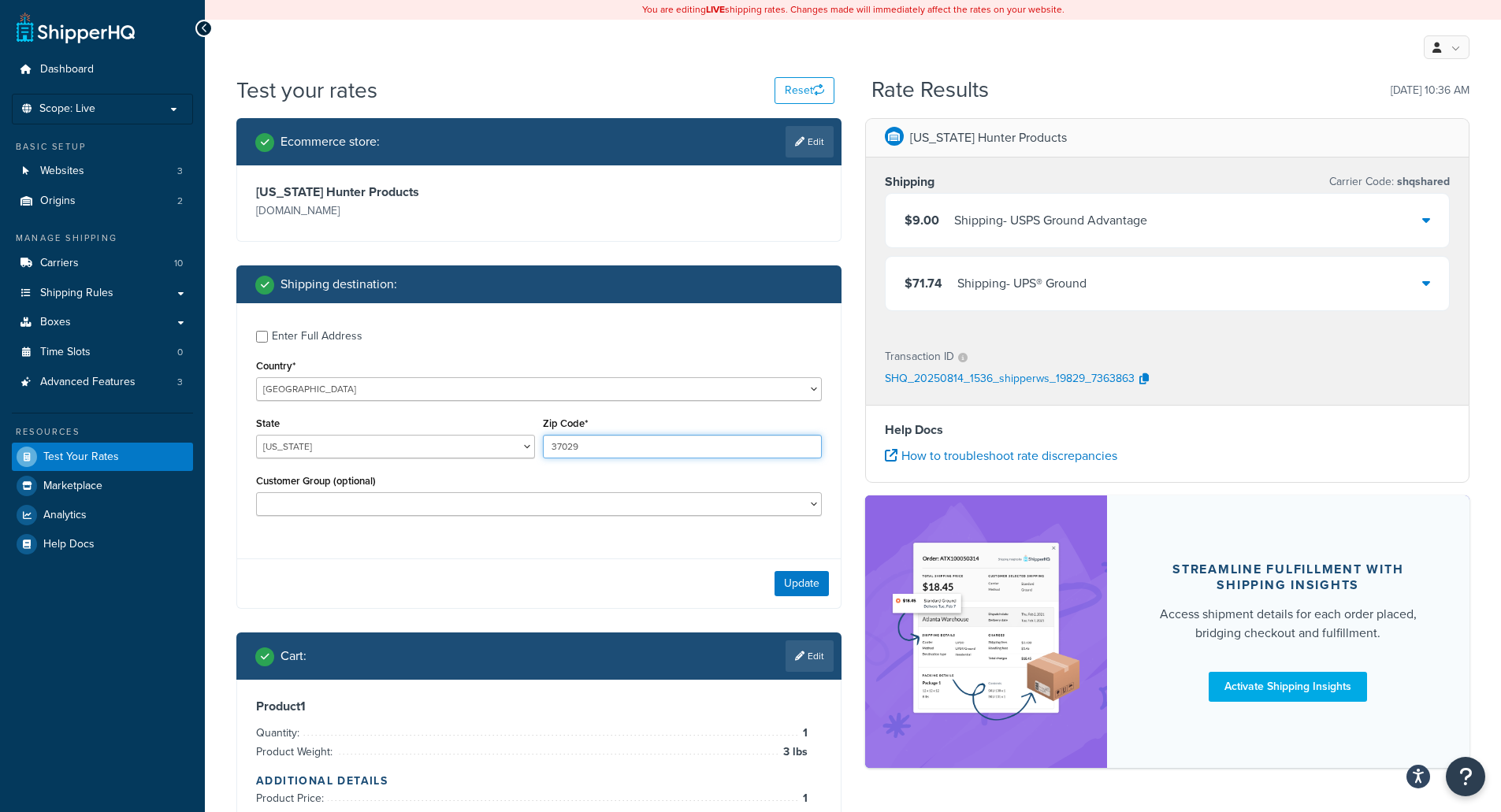
drag, startPoint x: 598, startPoint y: 449, endPoint x: 552, endPoint y: 448, distance: 46.0
click at [552, 448] on input "37029" at bounding box center [682, 447] width 279 height 24
click at [358, 448] on select "[US_STATE] [US_STATE] [US_STATE] [US_STATE] [US_STATE] Armed Forces Americas Ar…" at bounding box center [395, 447] width 279 height 24
click at [604, 453] on input "37029" at bounding box center [682, 447] width 279 height 24
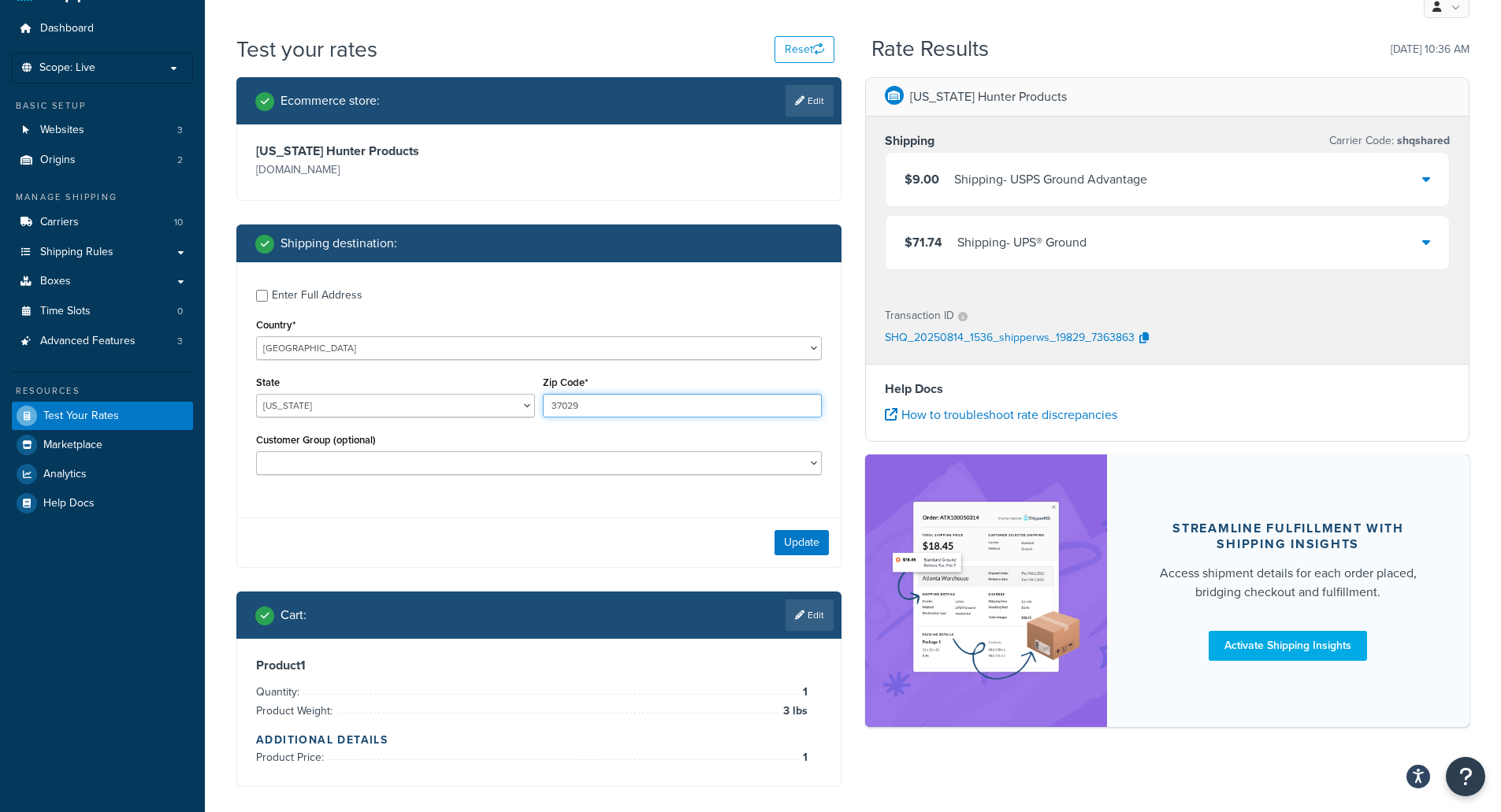
scroll to position [120, 0]
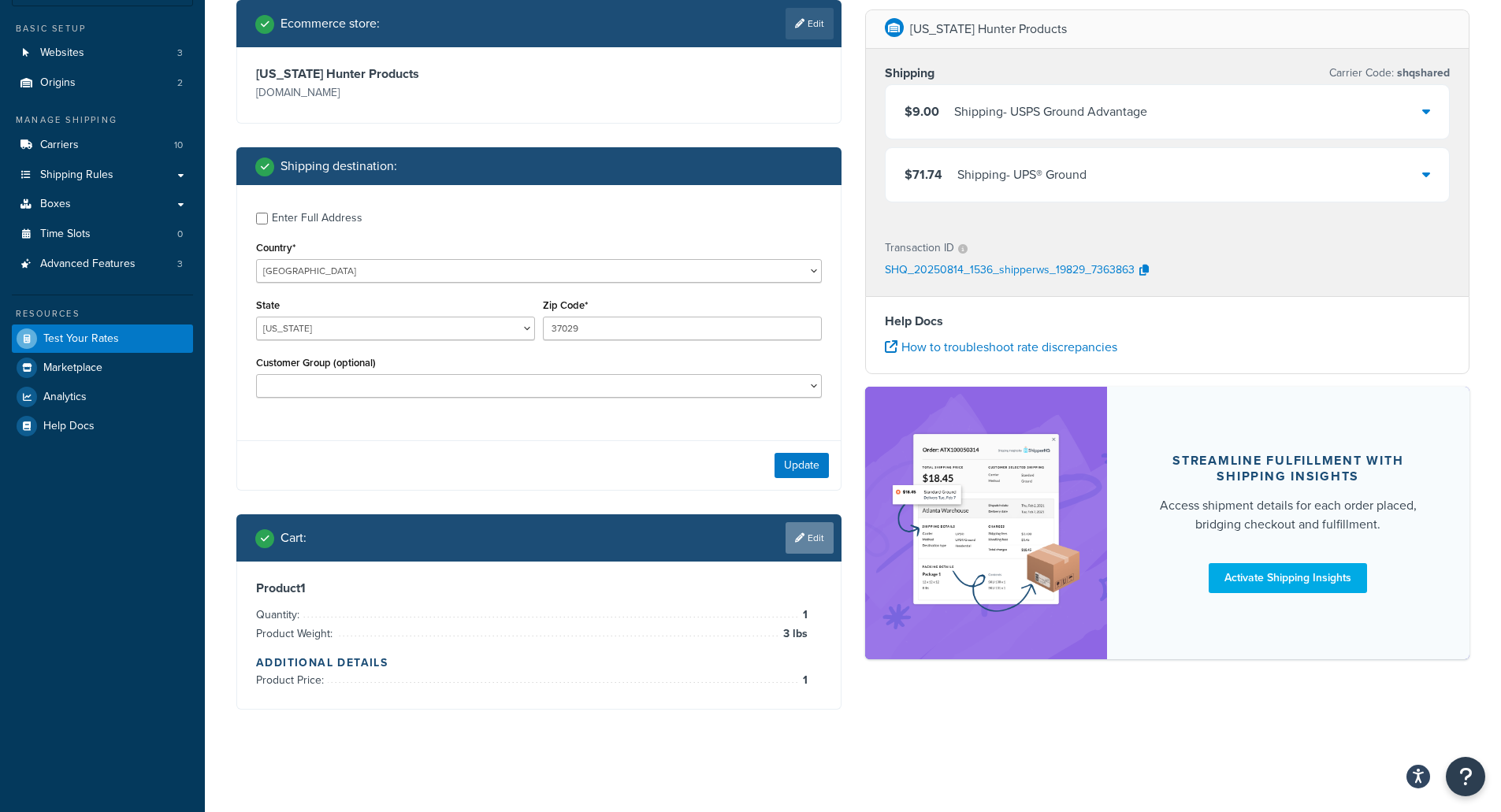
click at [800, 537] on icon at bounding box center [800, 538] width 9 height 9
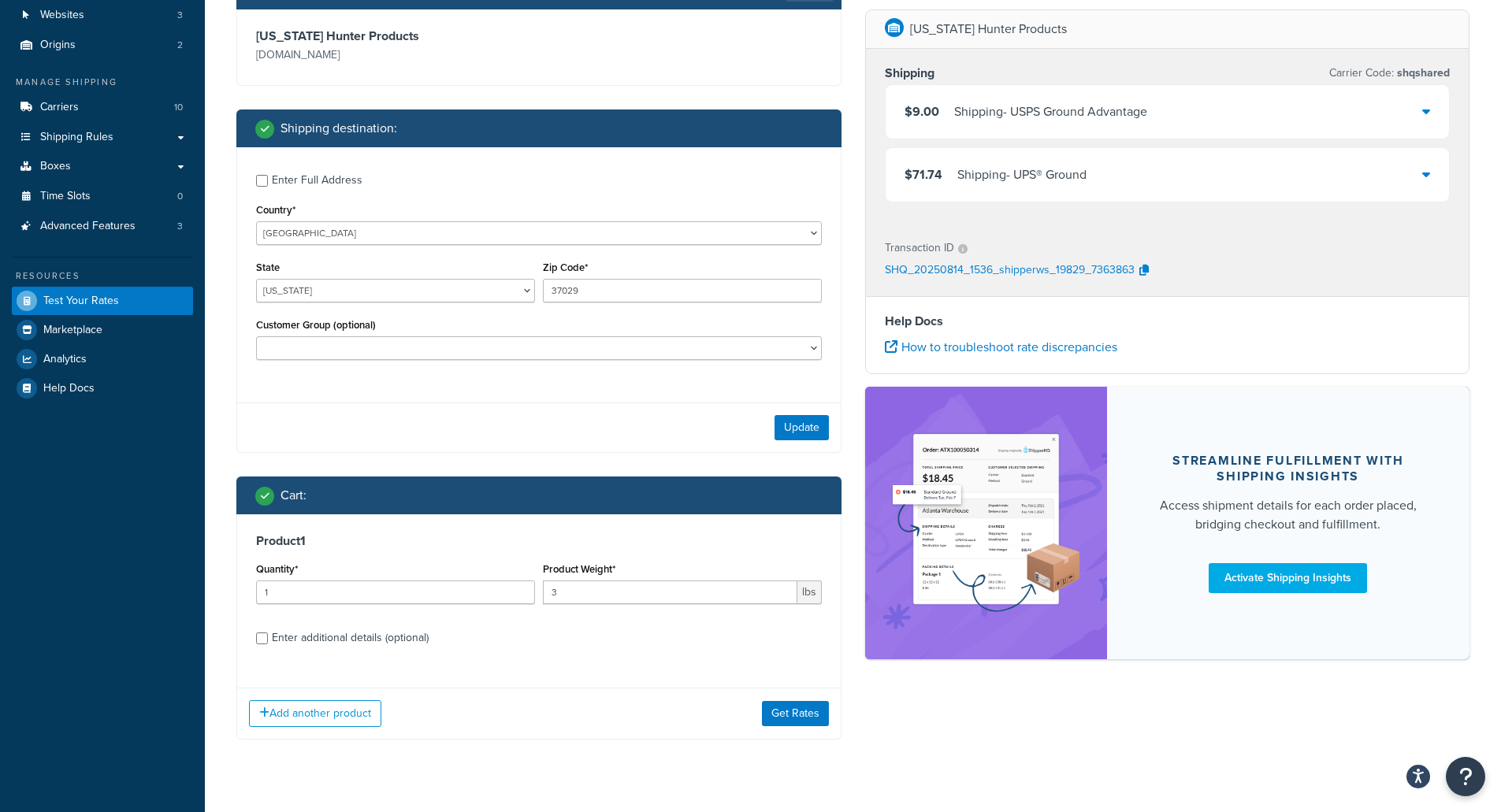
scroll to position [188, 0]
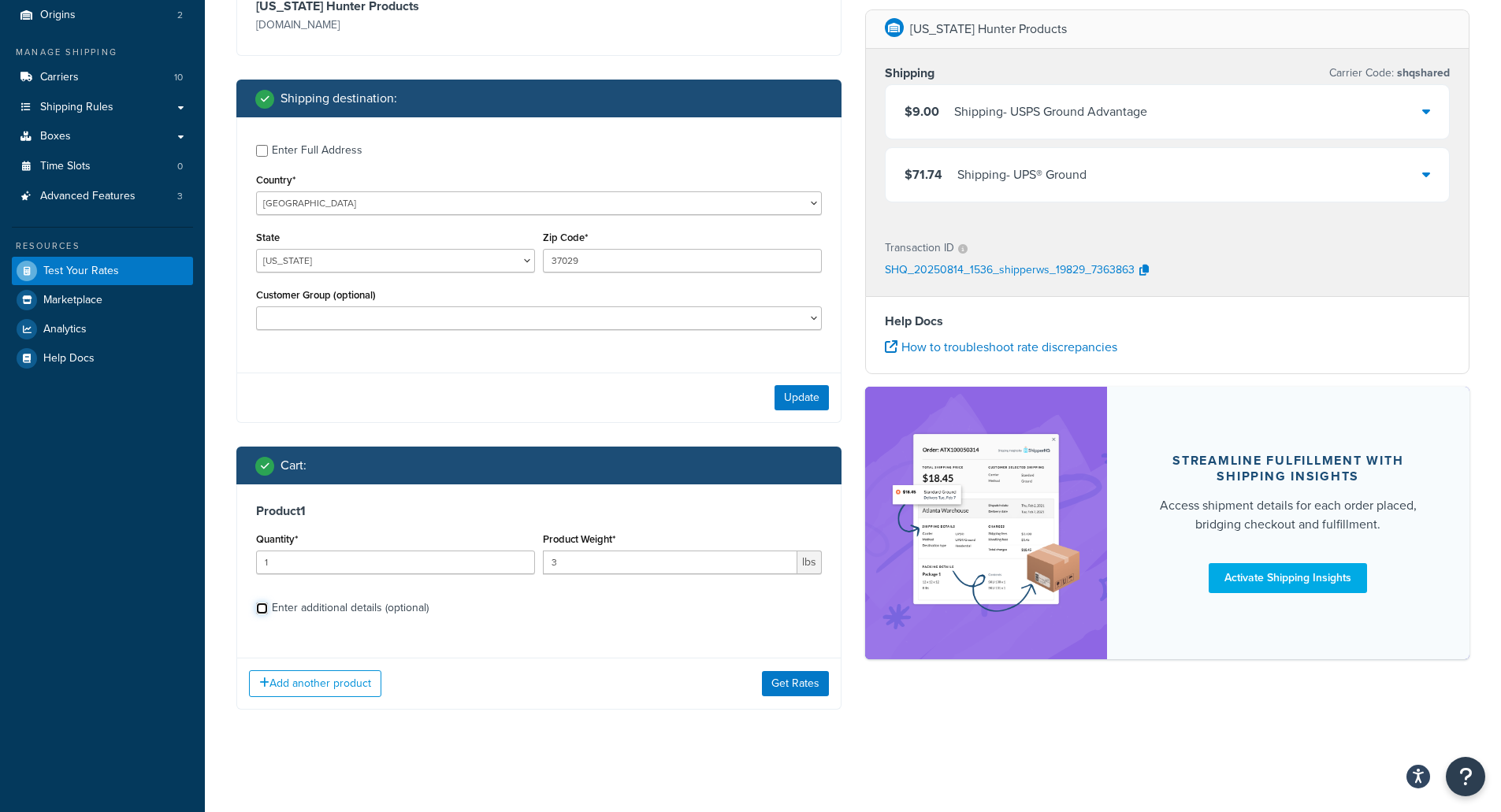
click at [257, 603] on input "Enter additional details (optional)" at bounding box center [262, 609] width 12 height 12
checkbox input "true"
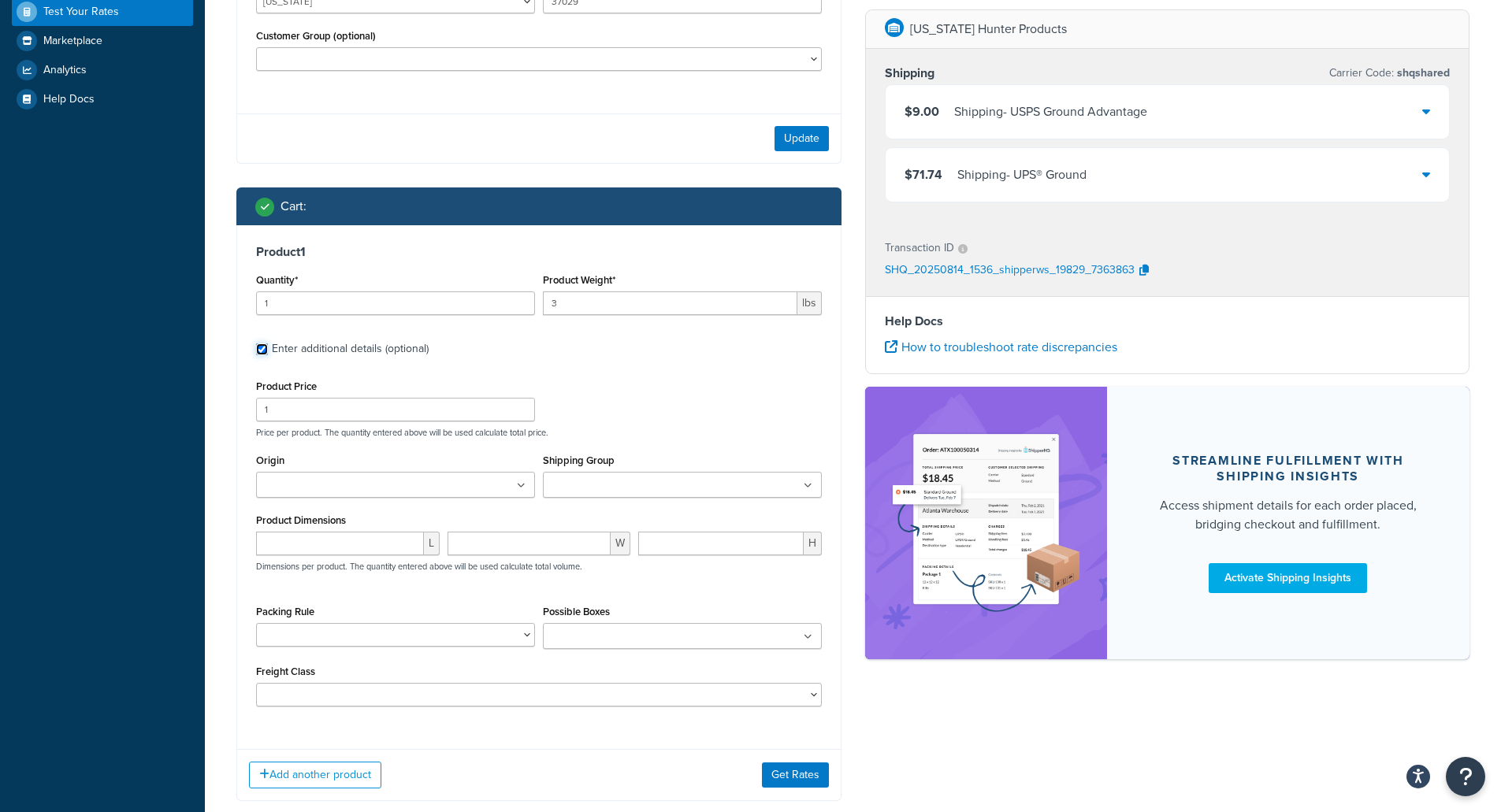
scroll to position [472, 0]
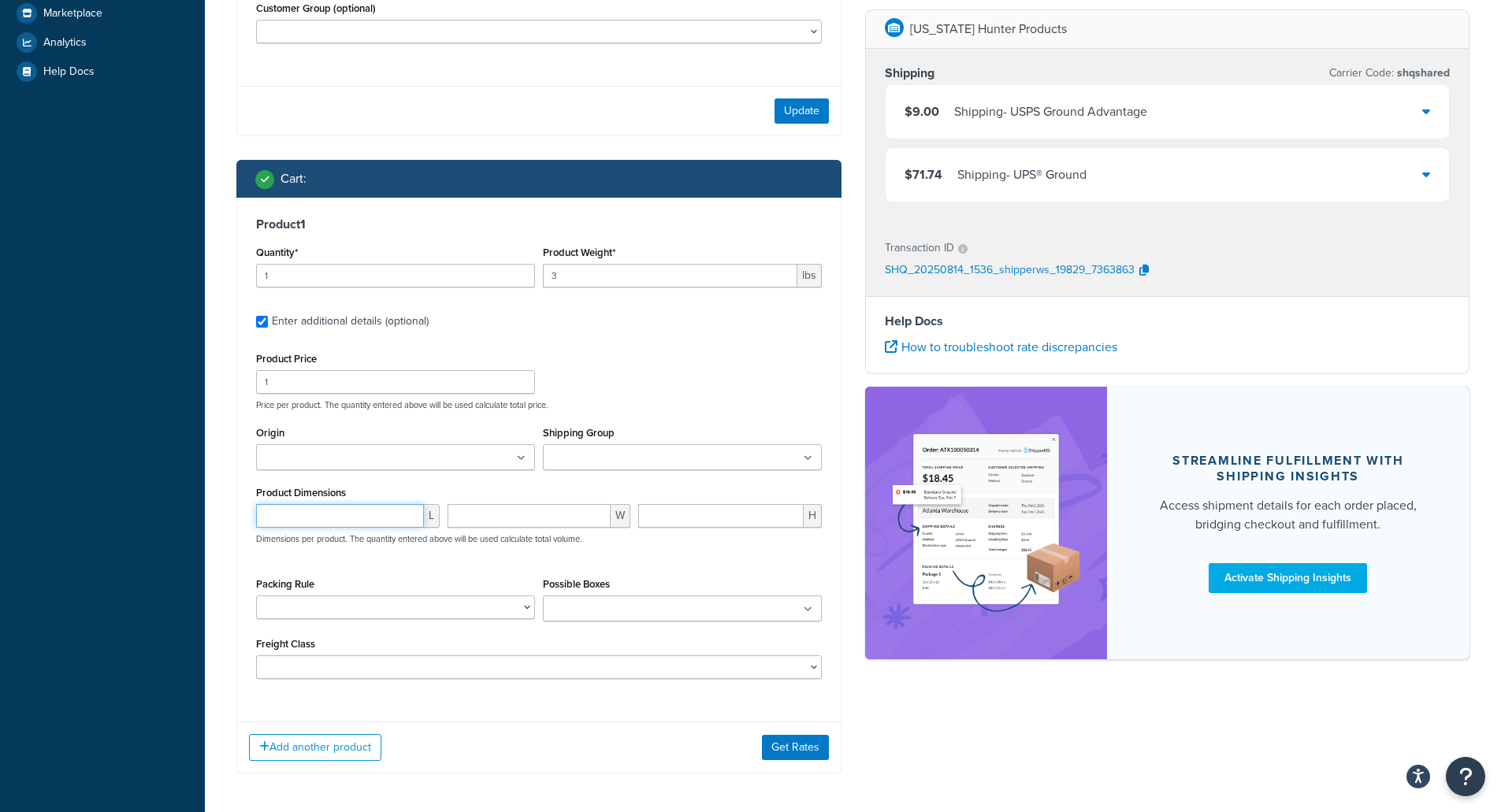
click at [338, 525] on input "number" at bounding box center [340, 516] width 168 height 24
type input "9"
click at [486, 525] on input "number" at bounding box center [530, 516] width 164 height 24
type input "6"
click at [701, 517] on input "number" at bounding box center [721, 516] width 165 height 24
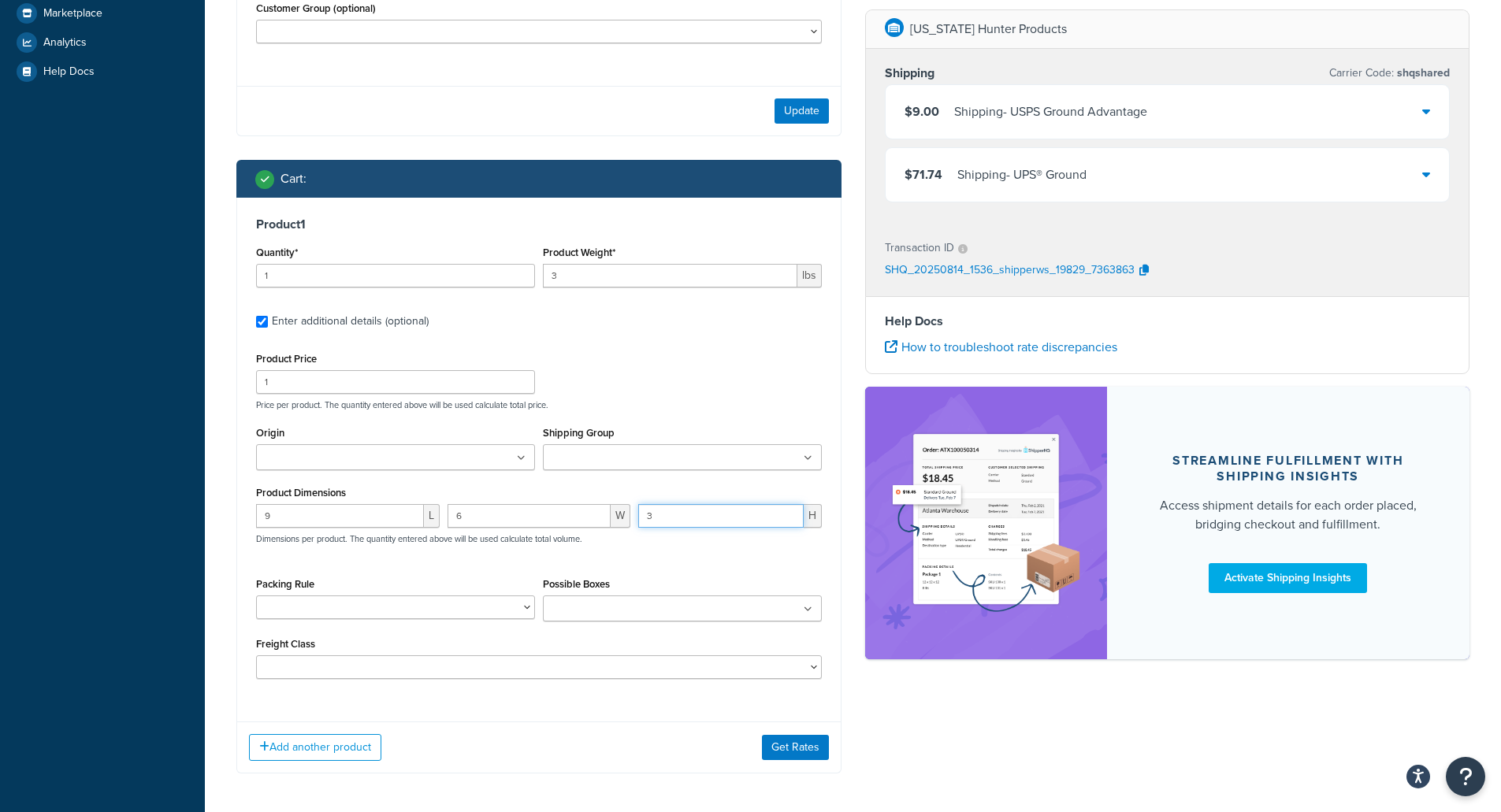
type input "3"
click at [546, 721] on div "Product 1 Quantity* 1 Product Weight* 3 lbs Enter additional details (optional)…" at bounding box center [539, 486] width 605 height 576
click at [796, 744] on button "Get Rates" at bounding box center [796, 748] width 67 height 25
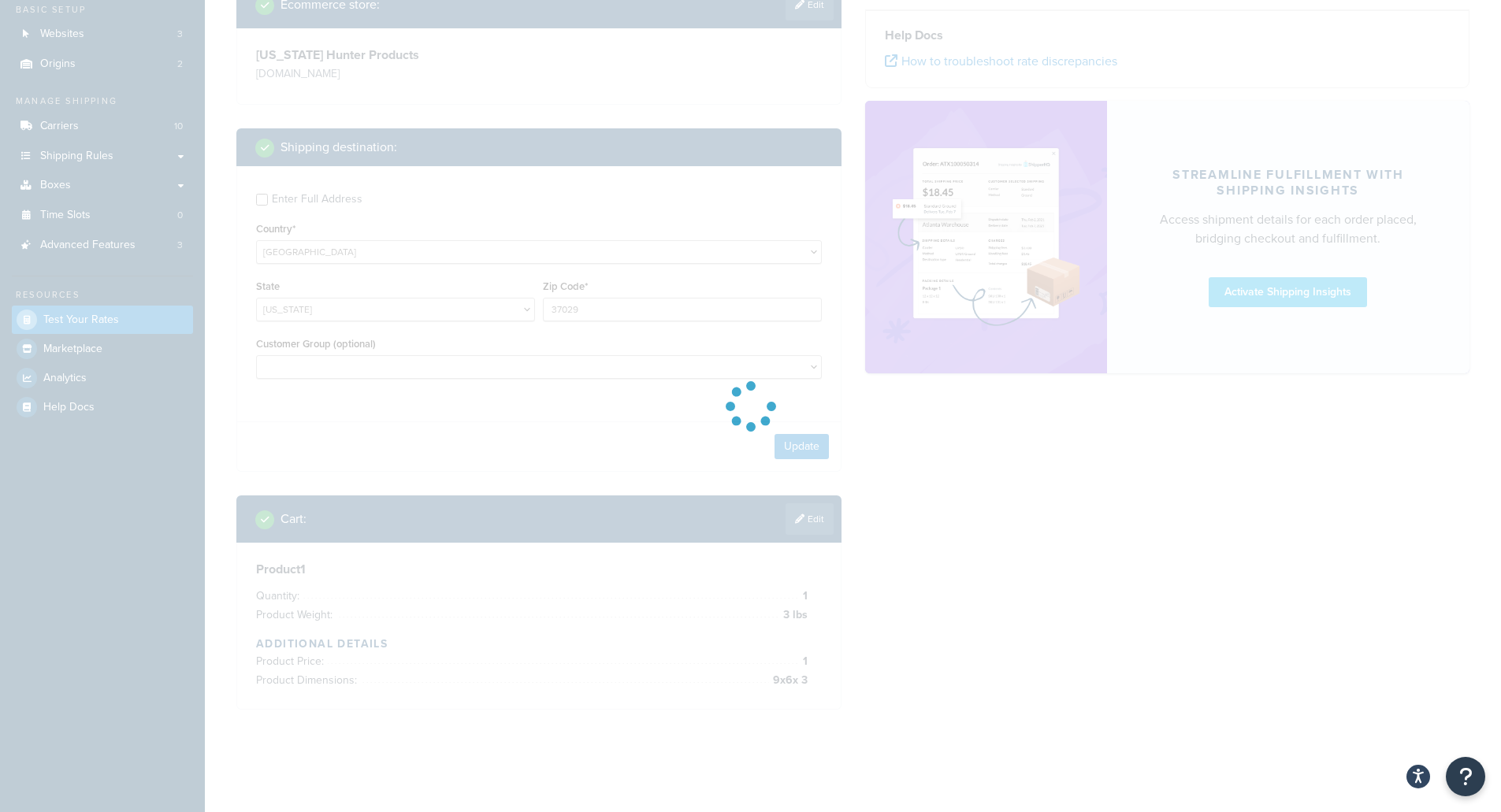
scroll to position [139, 0]
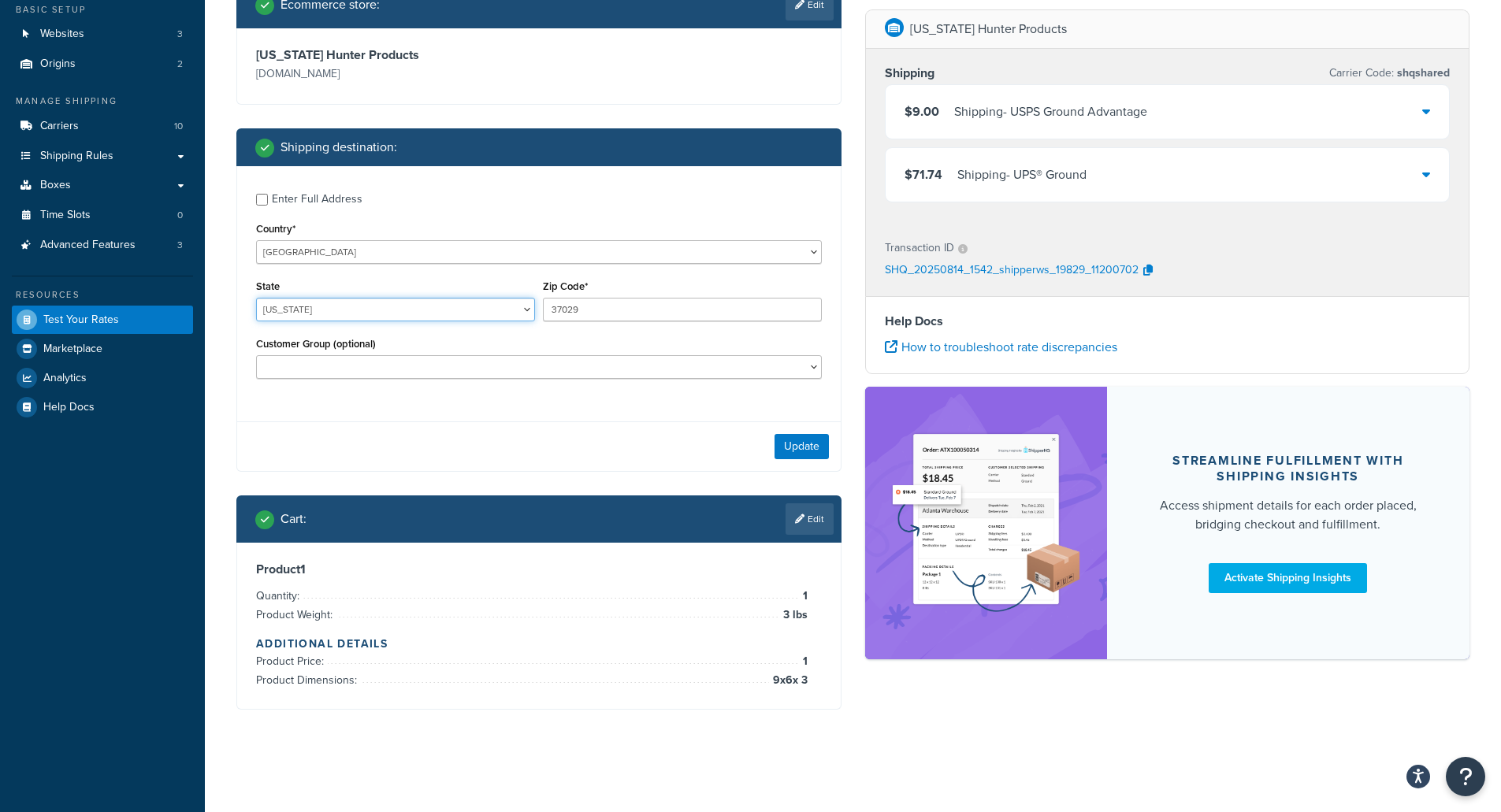
drag, startPoint x: 365, startPoint y: 306, endPoint x: 413, endPoint y: 302, distance: 48.2
click at [365, 306] on select "[US_STATE] [US_STATE] [US_STATE] [US_STATE] [US_STATE] Armed Forces Americas Ar…" at bounding box center [395, 310] width 279 height 24
select select "MS"
click at [256, 298] on select "[US_STATE] [US_STATE] [US_STATE] [US_STATE] [US_STATE] Armed Forces Americas Ar…" at bounding box center [395, 310] width 279 height 24
click at [618, 311] on input "37029" at bounding box center [682, 310] width 279 height 24
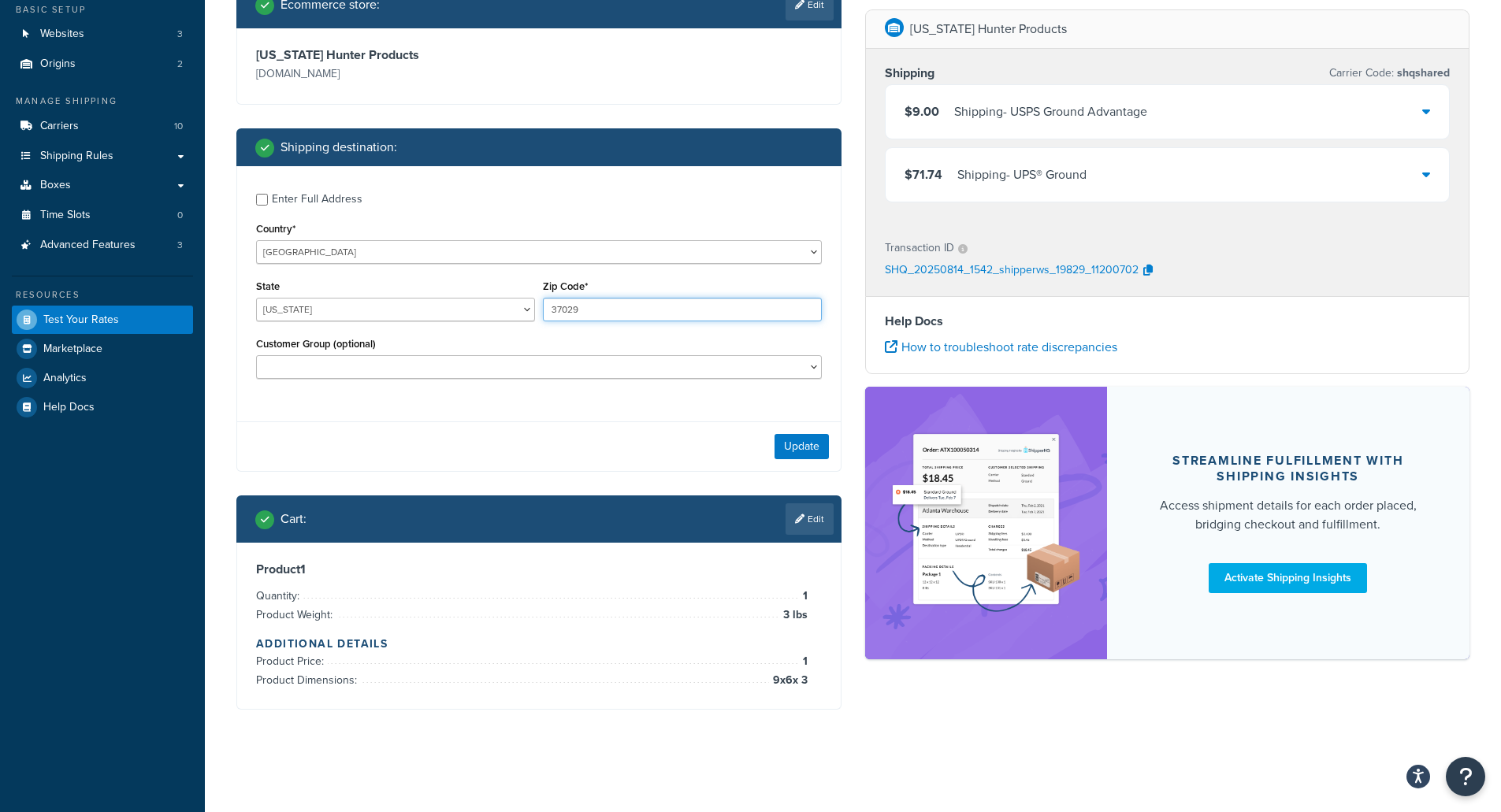
drag, startPoint x: 621, startPoint y: 310, endPoint x: 508, endPoint y: 308, distance: 113.0
click at [508, 308] on div "State [US_STATE] [US_STATE] [US_STATE] [US_STATE] [US_STATE] Armed Forces Ameri…" at bounding box center [539, 304] width 573 height 57
type input "39337"
click at [810, 443] on button "Update" at bounding box center [802, 447] width 55 height 25
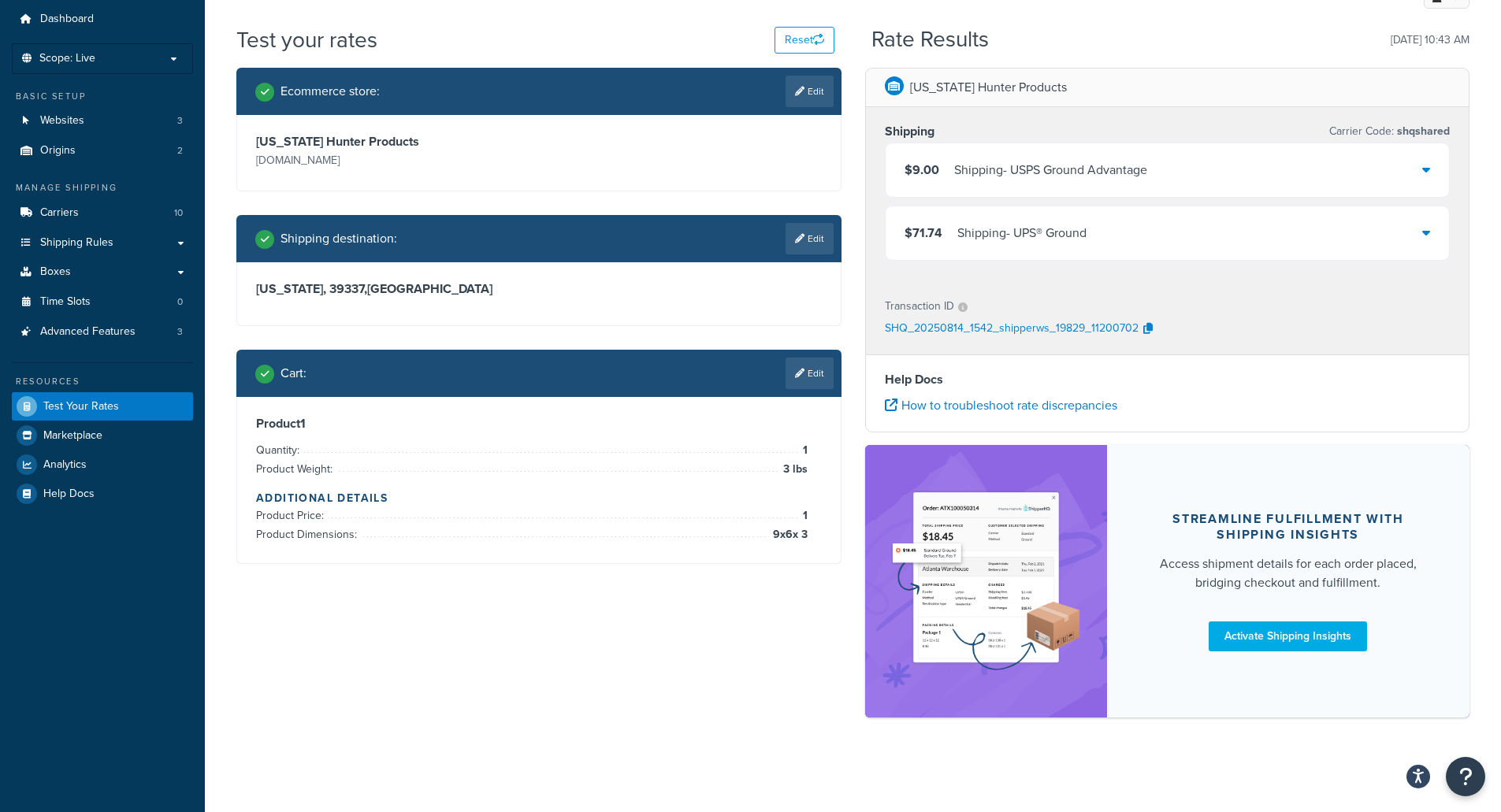
scroll to position [51, 0]
click at [802, 361] on link "Edit" at bounding box center [810, 373] width 48 height 32
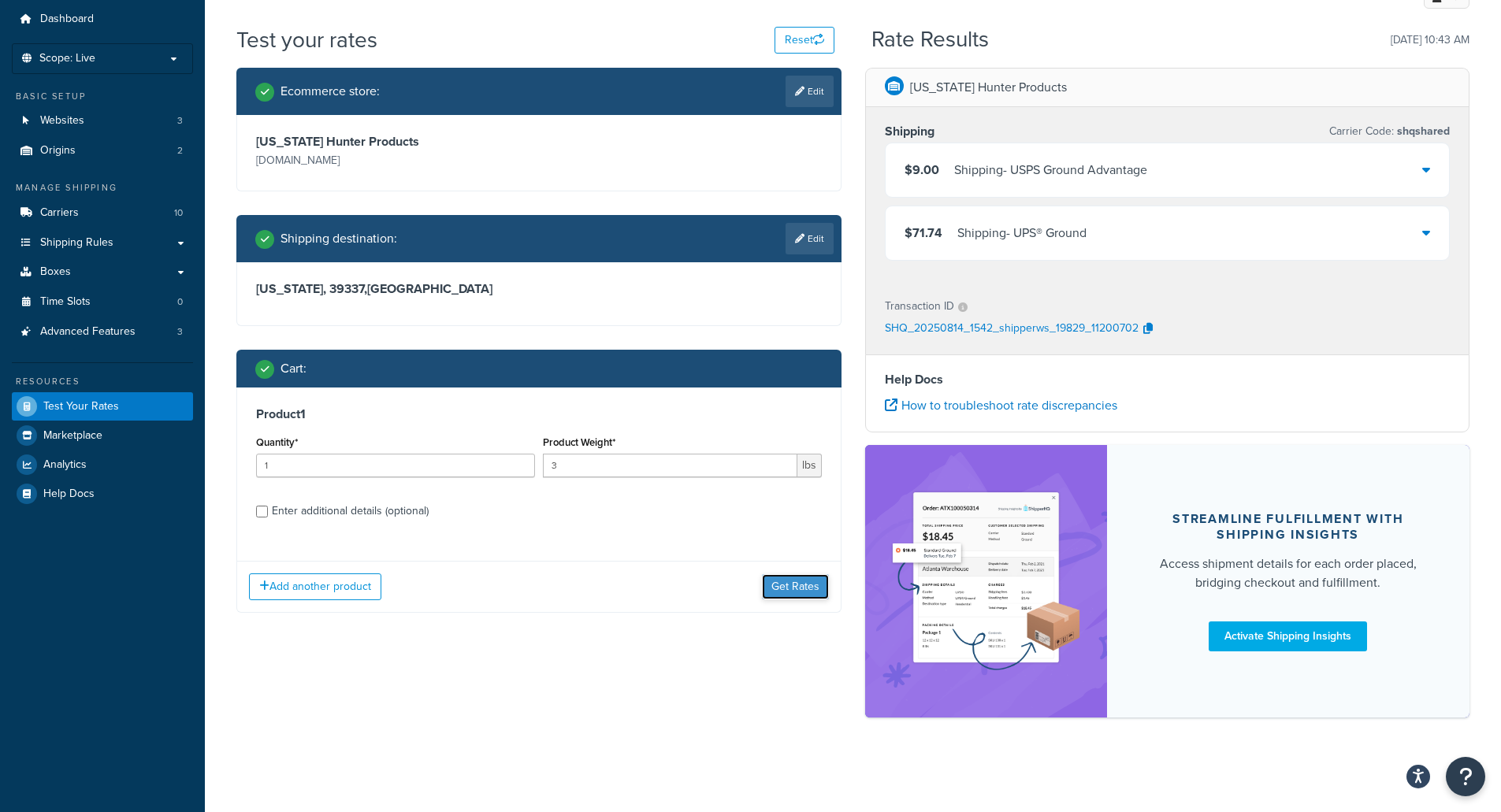
click at [800, 582] on button "Get Rates" at bounding box center [796, 587] width 67 height 25
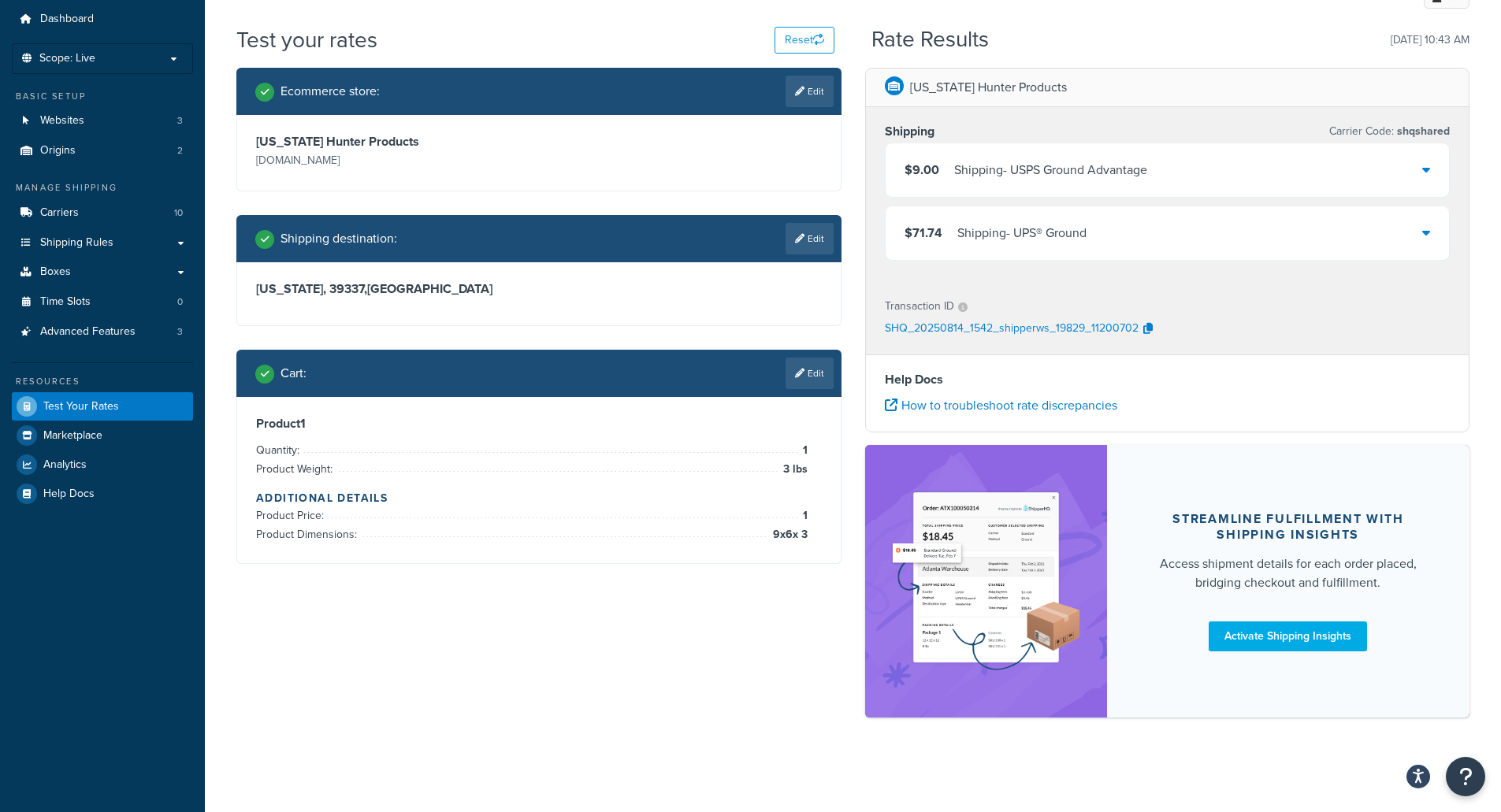
click at [1427, 231] on icon at bounding box center [1426, 233] width 8 height 13
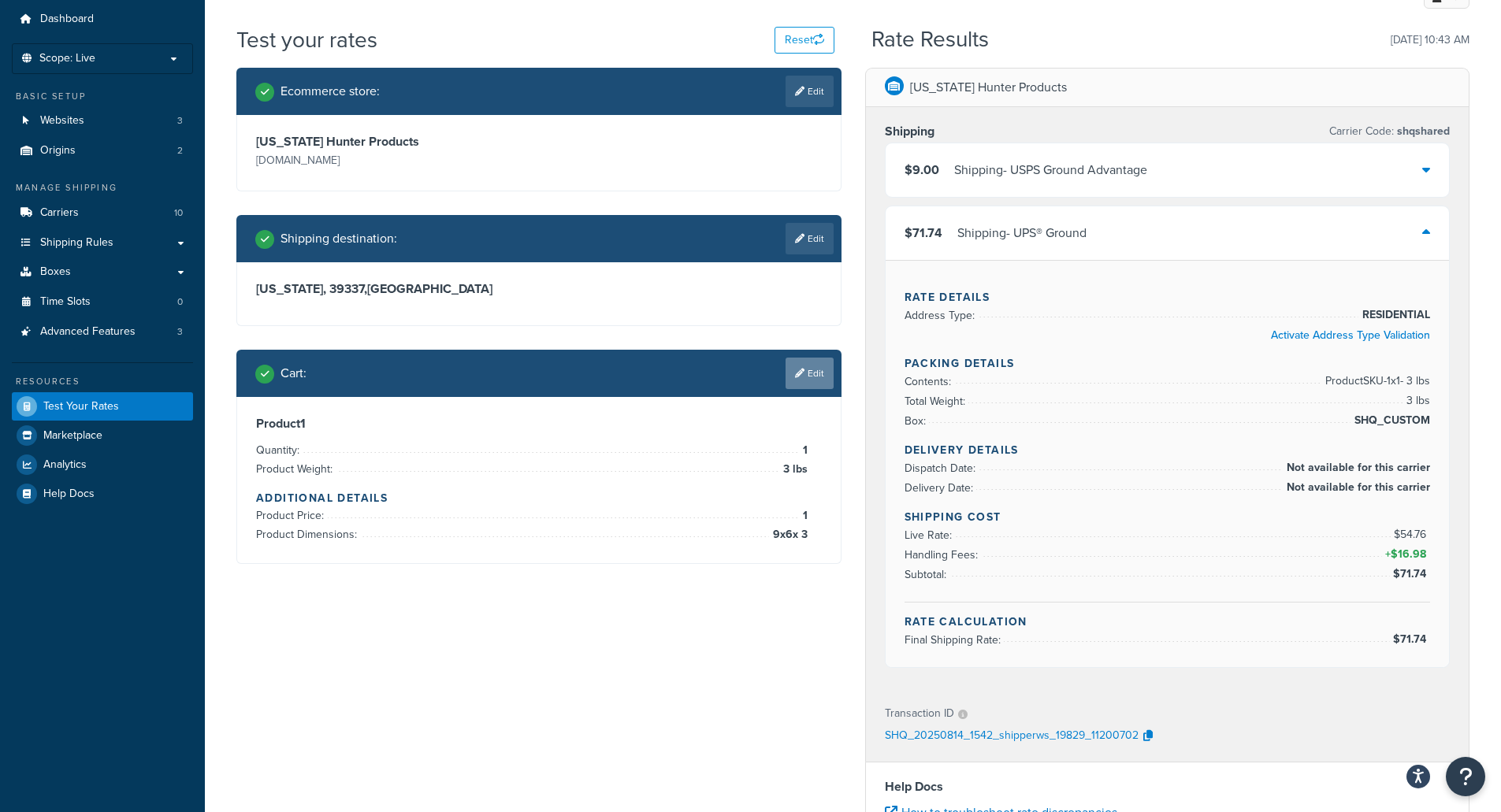
click at [811, 373] on link "Edit" at bounding box center [810, 373] width 48 height 32
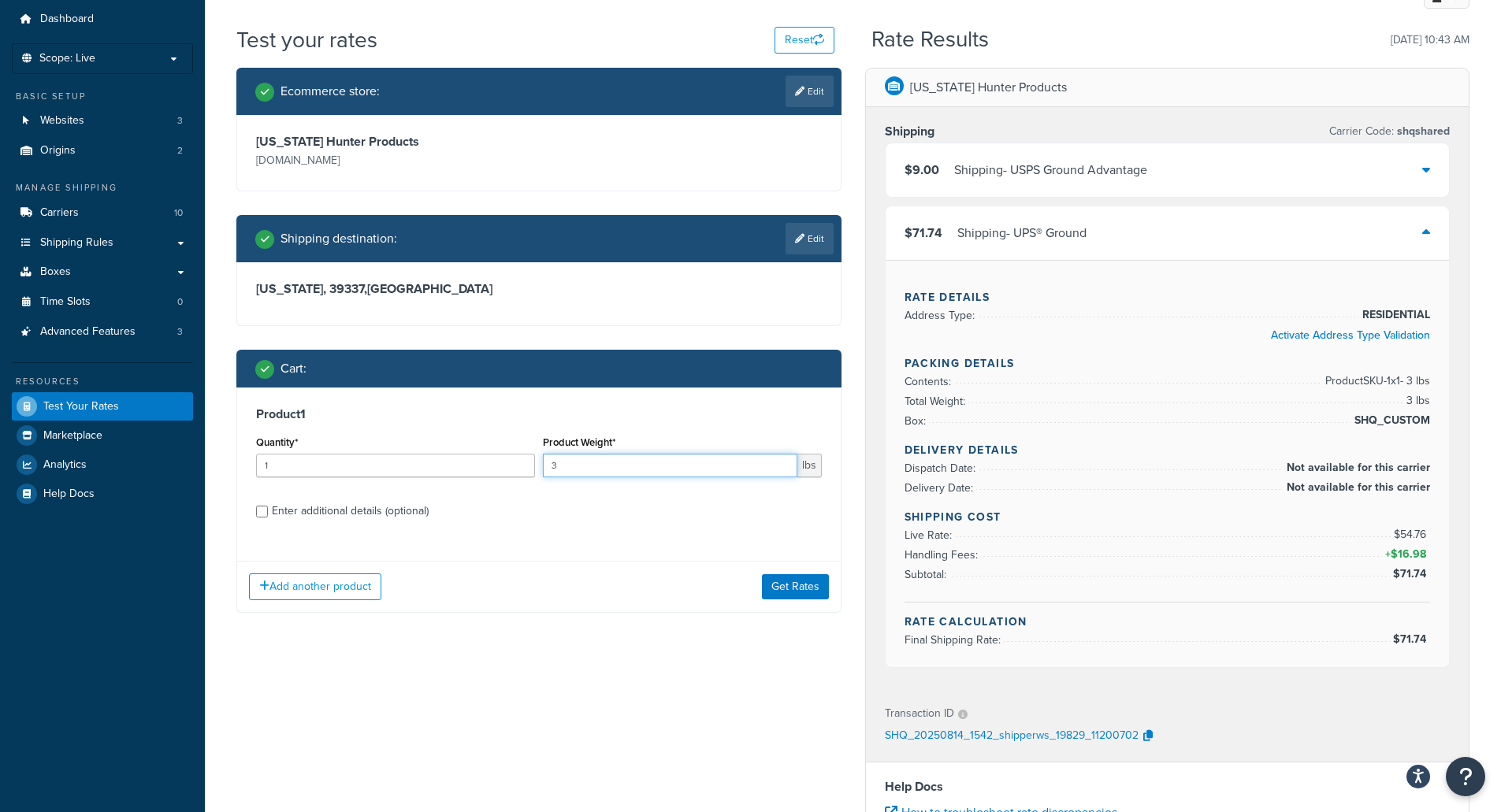
drag, startPoint x: 587, startPoint y: 460, endPoint x: 443, endPoint y: 480, distance: 145.4
click at [442, 480] on div "Quantity* 1 Product Weight* 3 lbs" at bounding box center [539, 460] width 573 height 57
type input "1"
click at [783, 585] on button "Get Rates" at bounding box center [796, 587] width 67 height 25
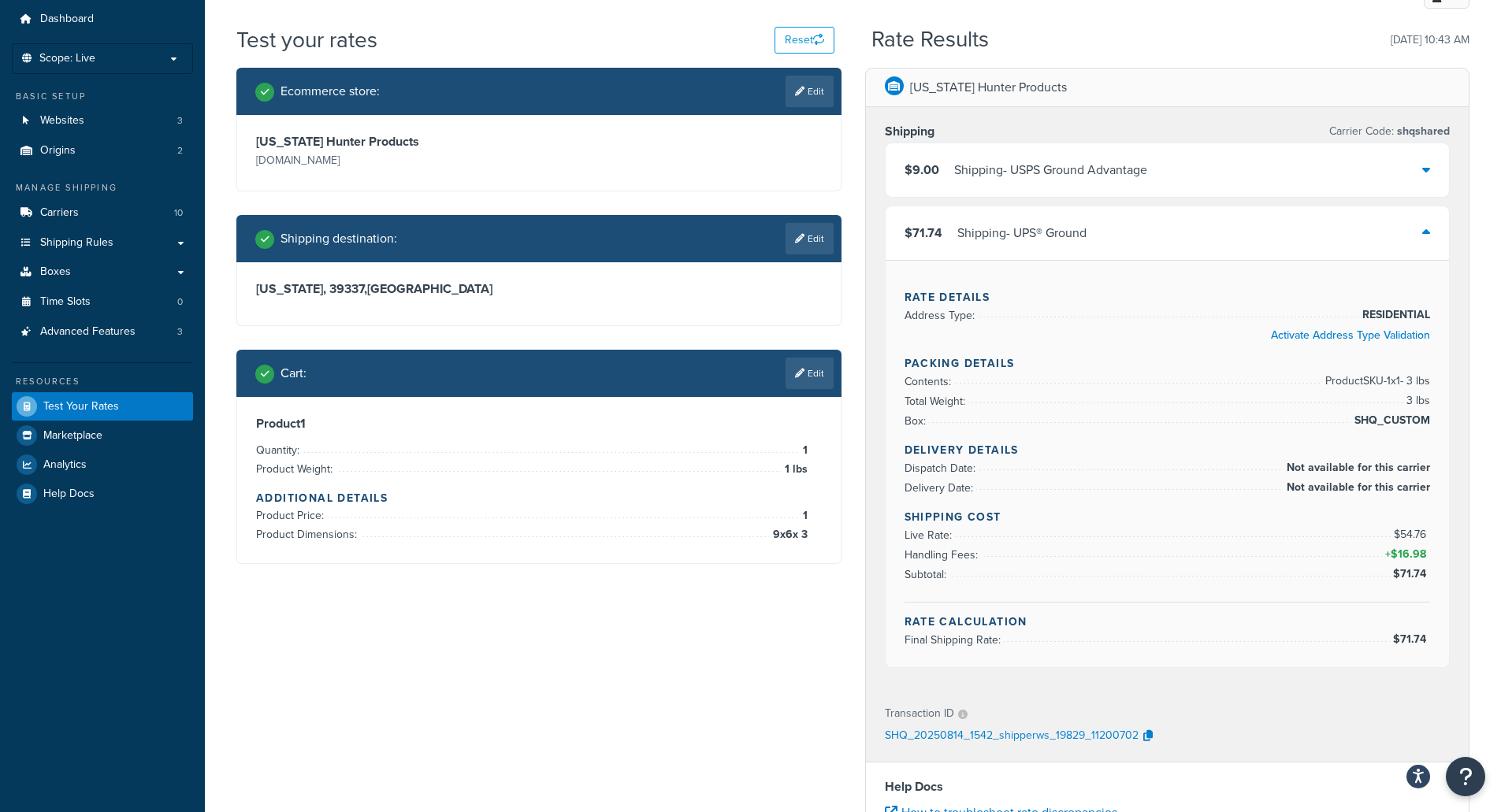
scroll to position [0, 0]
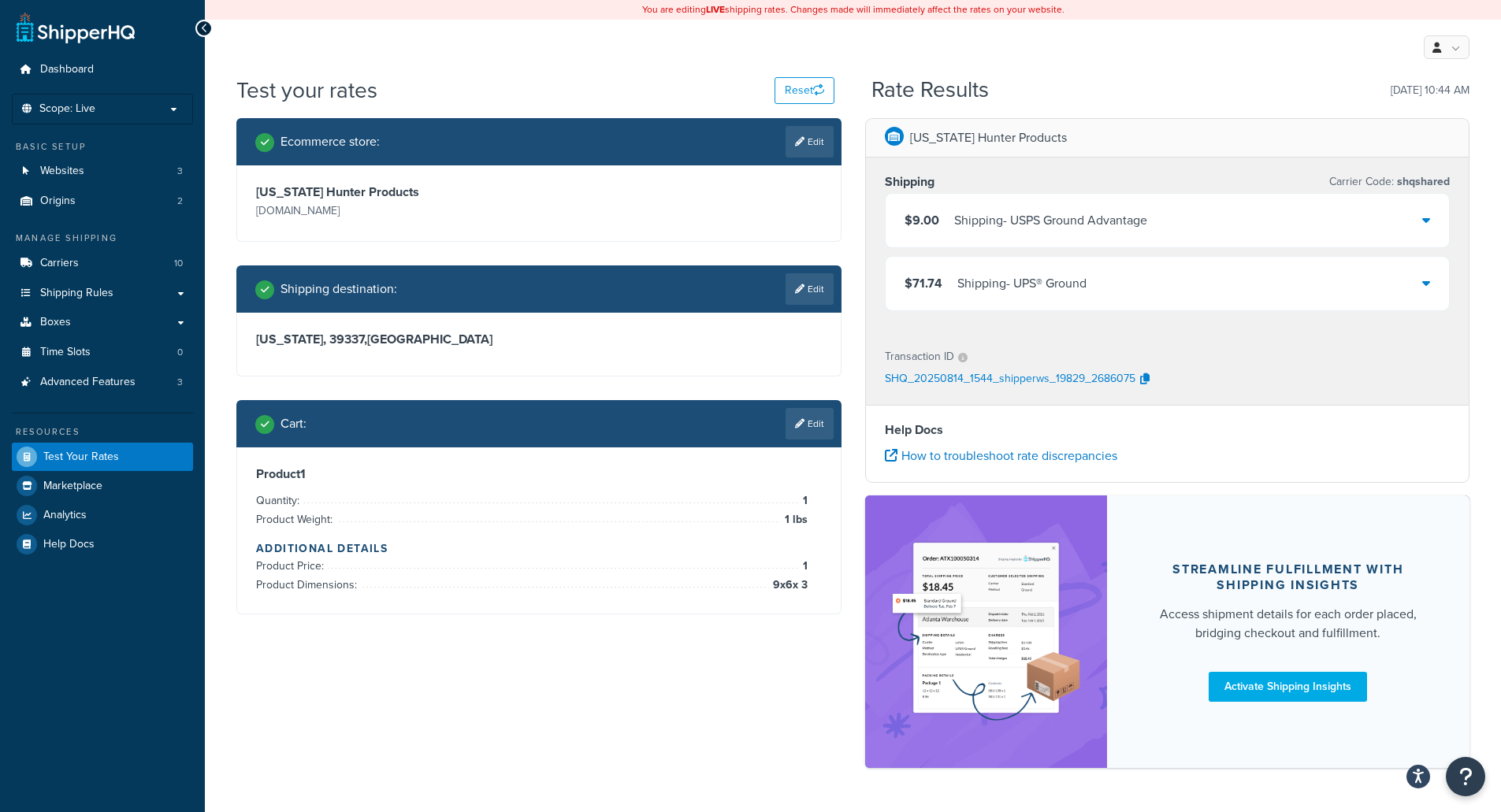
click at [1432, 282] on div "$71.74 Shipping - UPS® Ground" at bounding box center [1168, 283] width 564 height 54
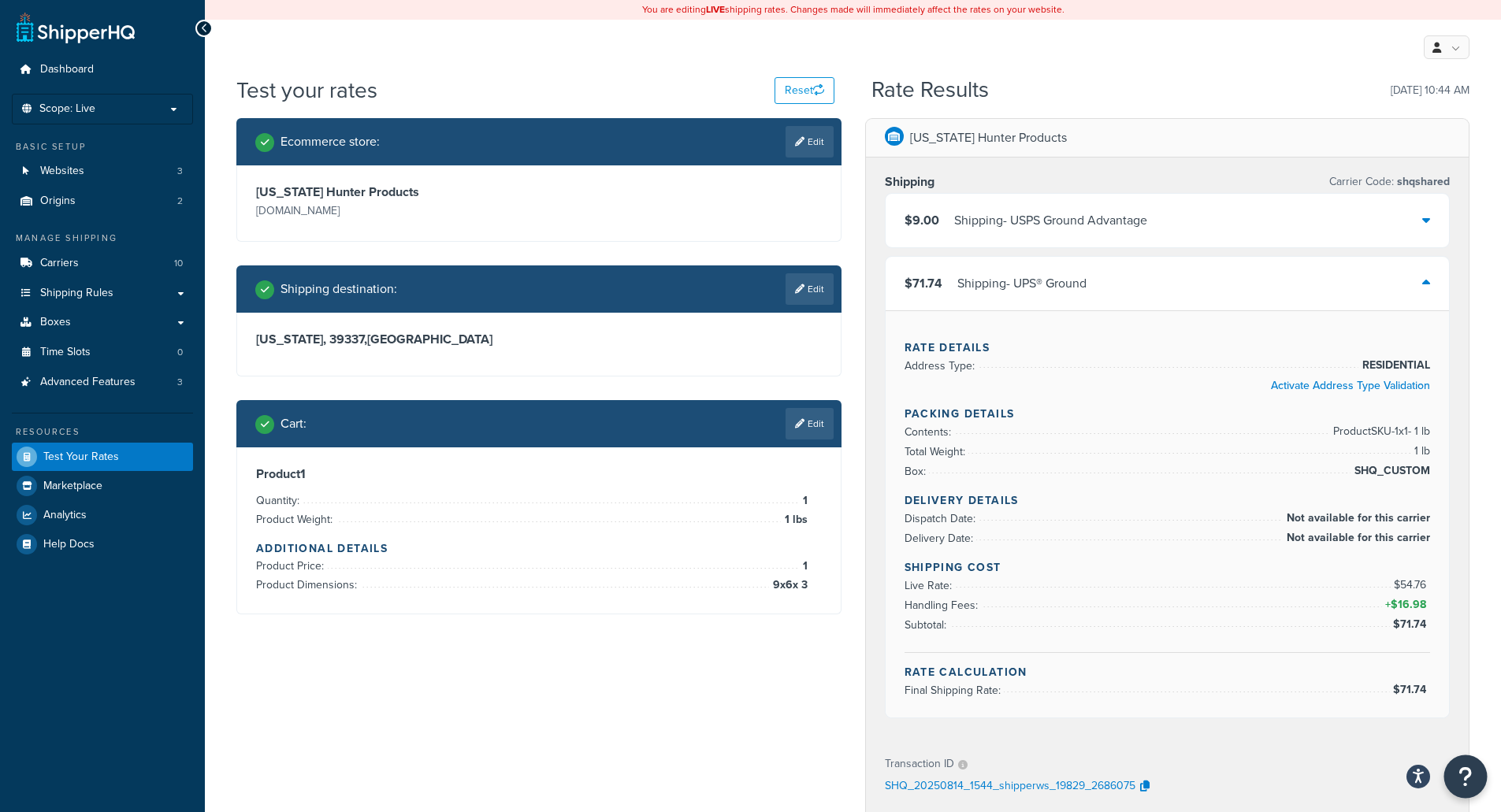
click at [1465, 780] on icon "Open Resource Center" at bounding box center [1466, 777] width 15 height 22
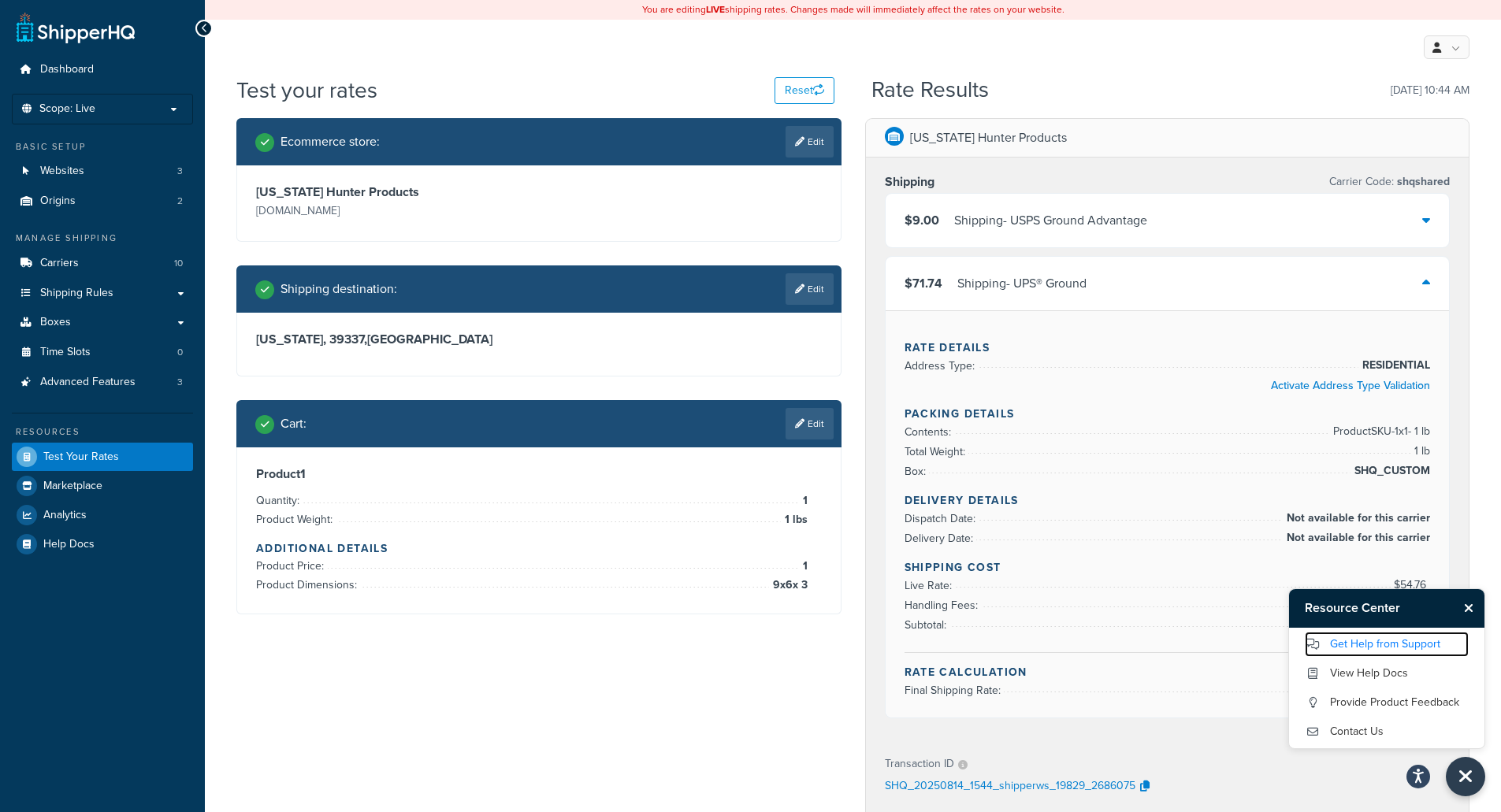
click at [1376, 643] on link "Get Help from Support" at bounding box center [1387, 645] width 164 height 25
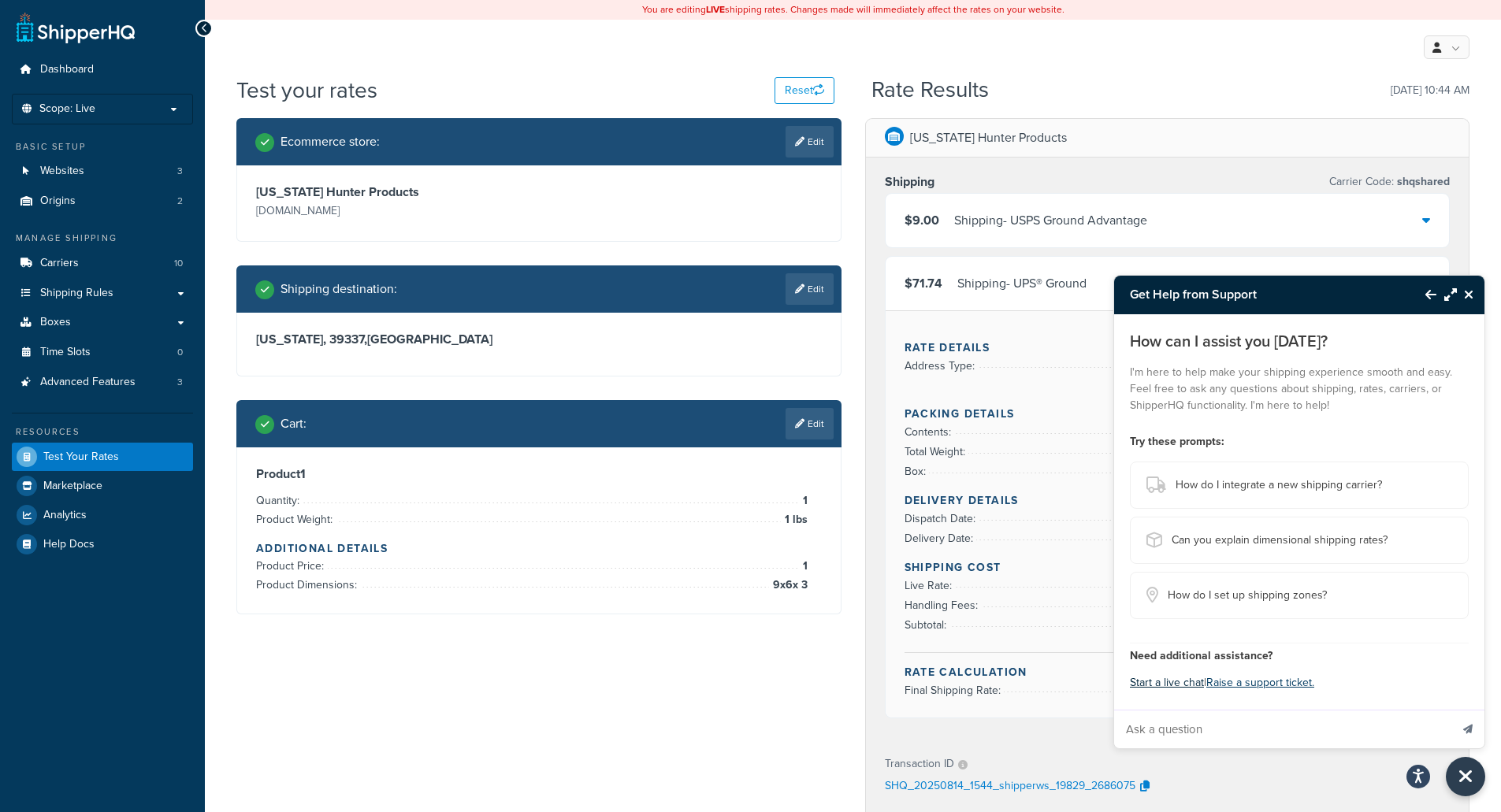
click at [1163, 681] on button "Start a live chat" at bounding box center [1168, 683] width 75 height 22
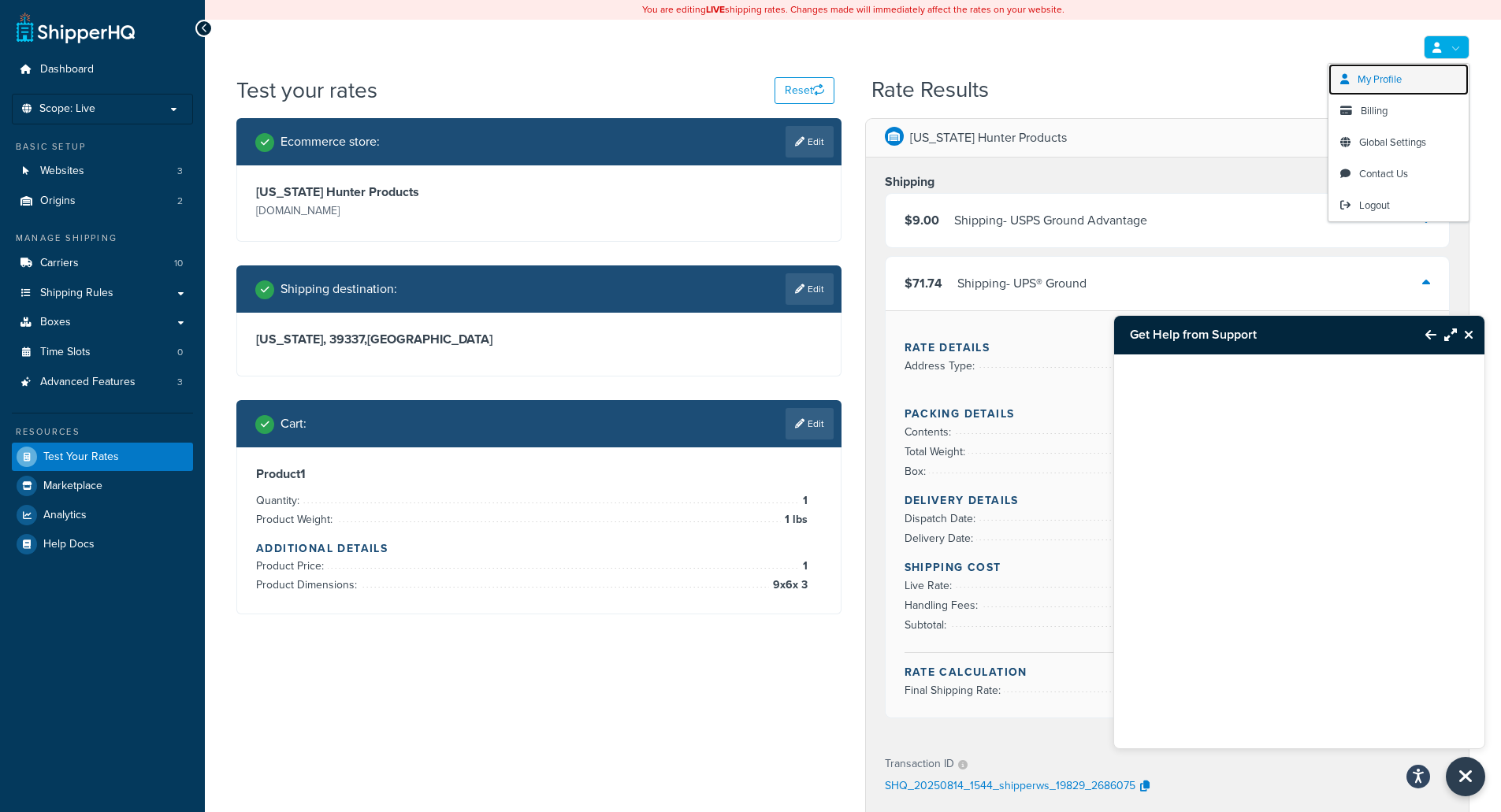
click at [1396, 81] on span "My Profile" at bounding box center [1379, 79] width 45 height 15
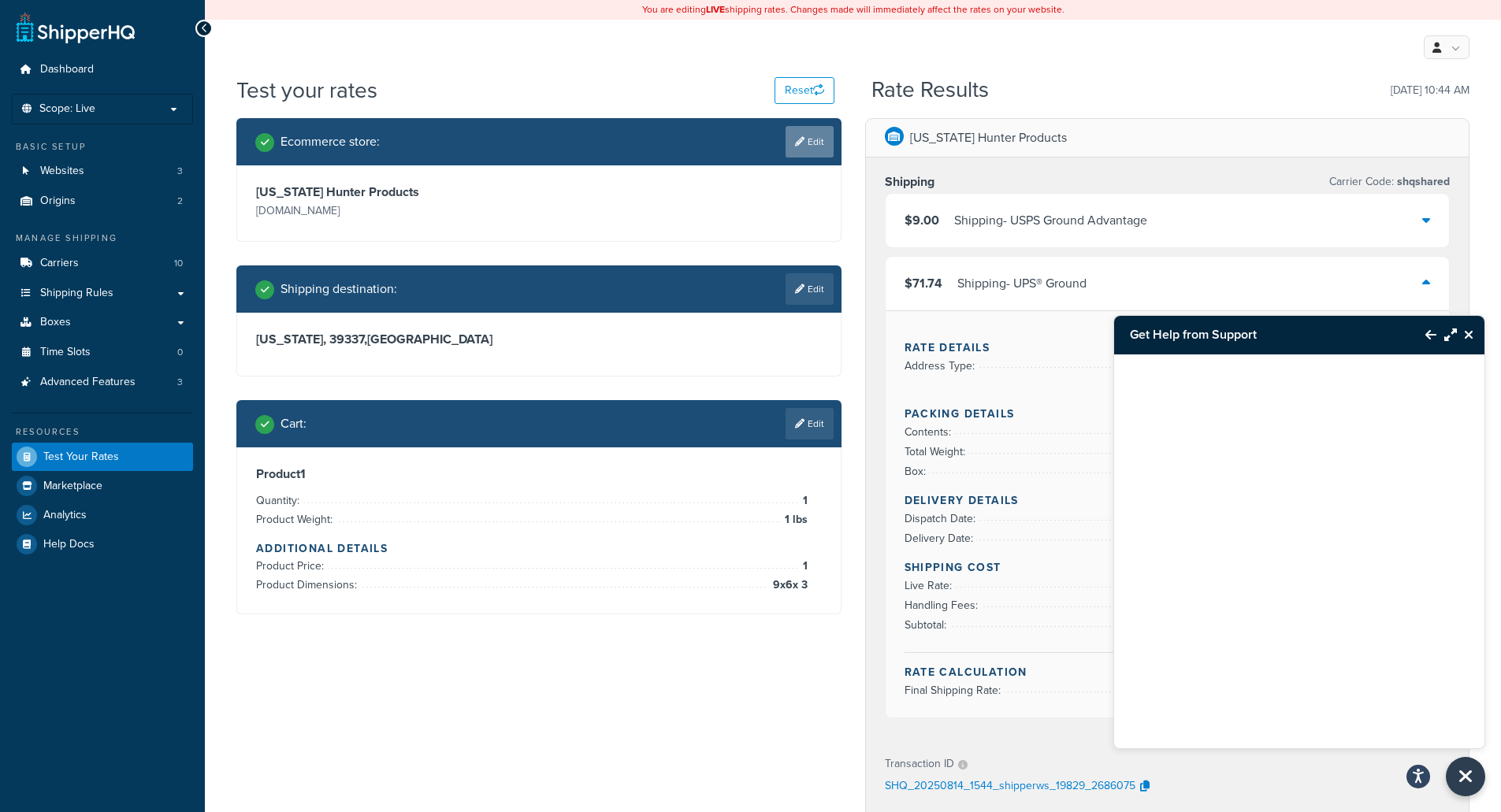
click at [801, 146] on icon at bounding box center [800, 142] width 9 height 9
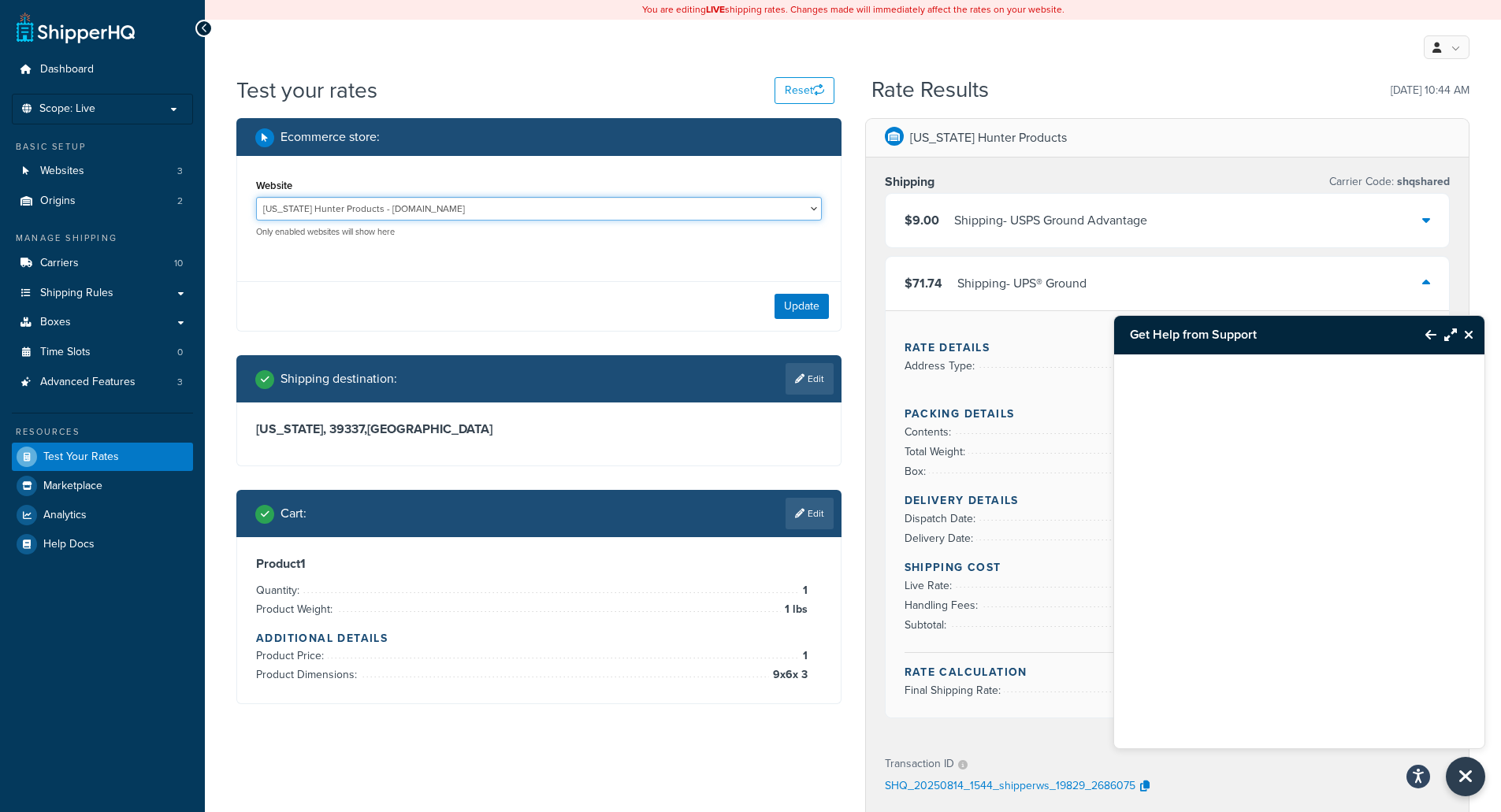
click at [456, 212] on select "Simple Pets - [DOMAIN_NAME] [US_STATE] Hunter Products - [DOMAIN_NAME] Whisker …" at bounding box center [539, 209] width 566 height 24
select select "849d9b401bed46090d9b0c1d446cbc23"
click at [256, 197] on select "Simple Pets - [DOMAIN_NAME] [US_STATE] Hunter Products - [DOMAIN_NAME] Whisker …" at bounding box center [539, 209] width 566 height 24
click at [795, 306] on button "Update" at bounding box center [802, 307] width 55 height 25
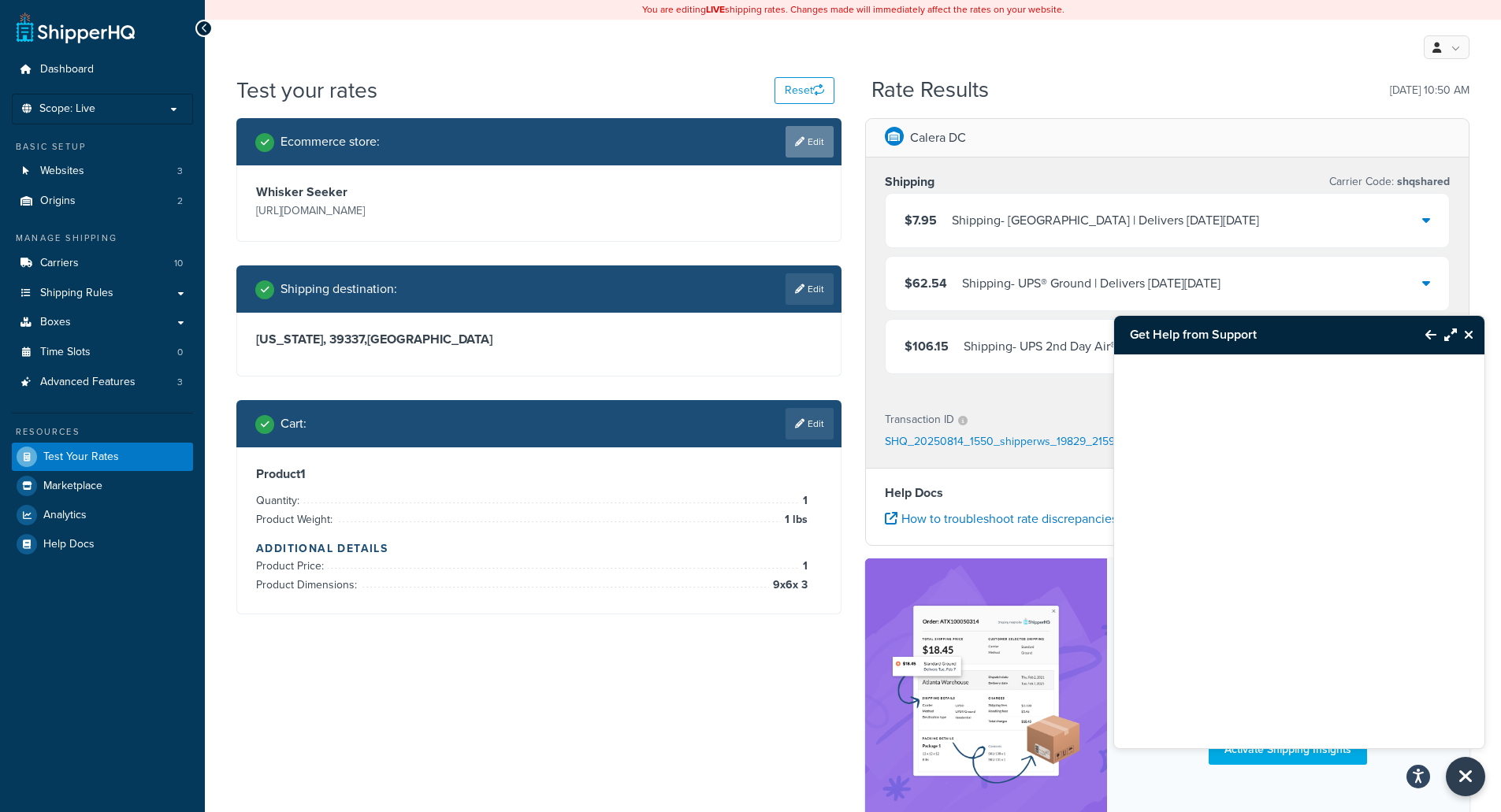
click at [811, 153] on link "Edit" at bounding box center [810, 142] width 48 height 32
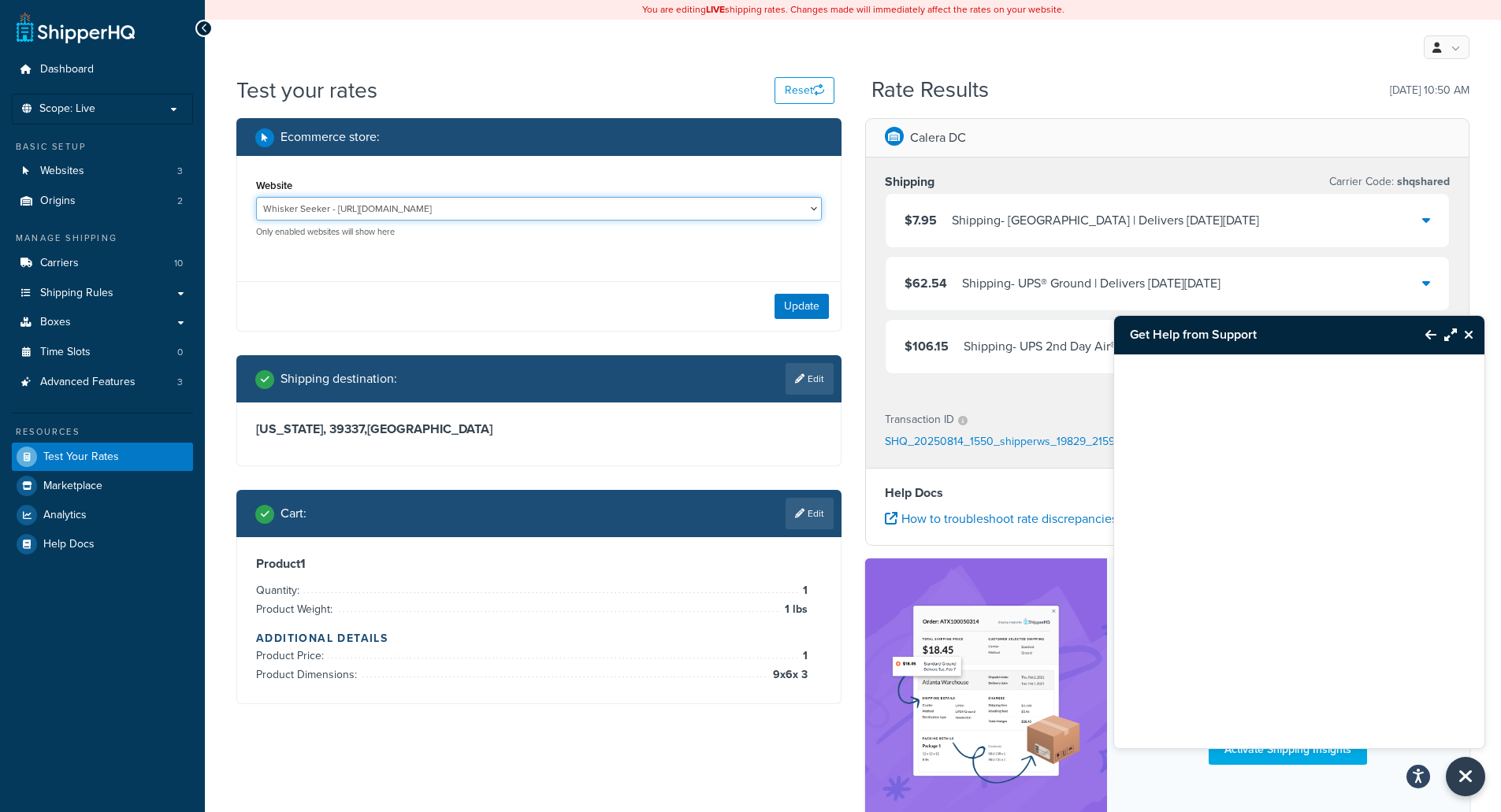
click at [372, 211] on select "Simple Pets - [DOMAIN_NAME] [US_STATE] Hunter Products - [DOMAIN_NAME] Whisker …" at bounding box center [539, 209] width 566 height 24
select select "143558977f391b570209702a51586753"
click at [256, 197] on select "Simple Pets - [DOMAIN_NAME] [US_STATE] Hunter Products - [DOMAIN_NAME] Whisker …" at bounding box center [539, 209] width 566 height 24
click at [805, 306] on button "Update" at bounding box center [802, 307] width 55 height 25
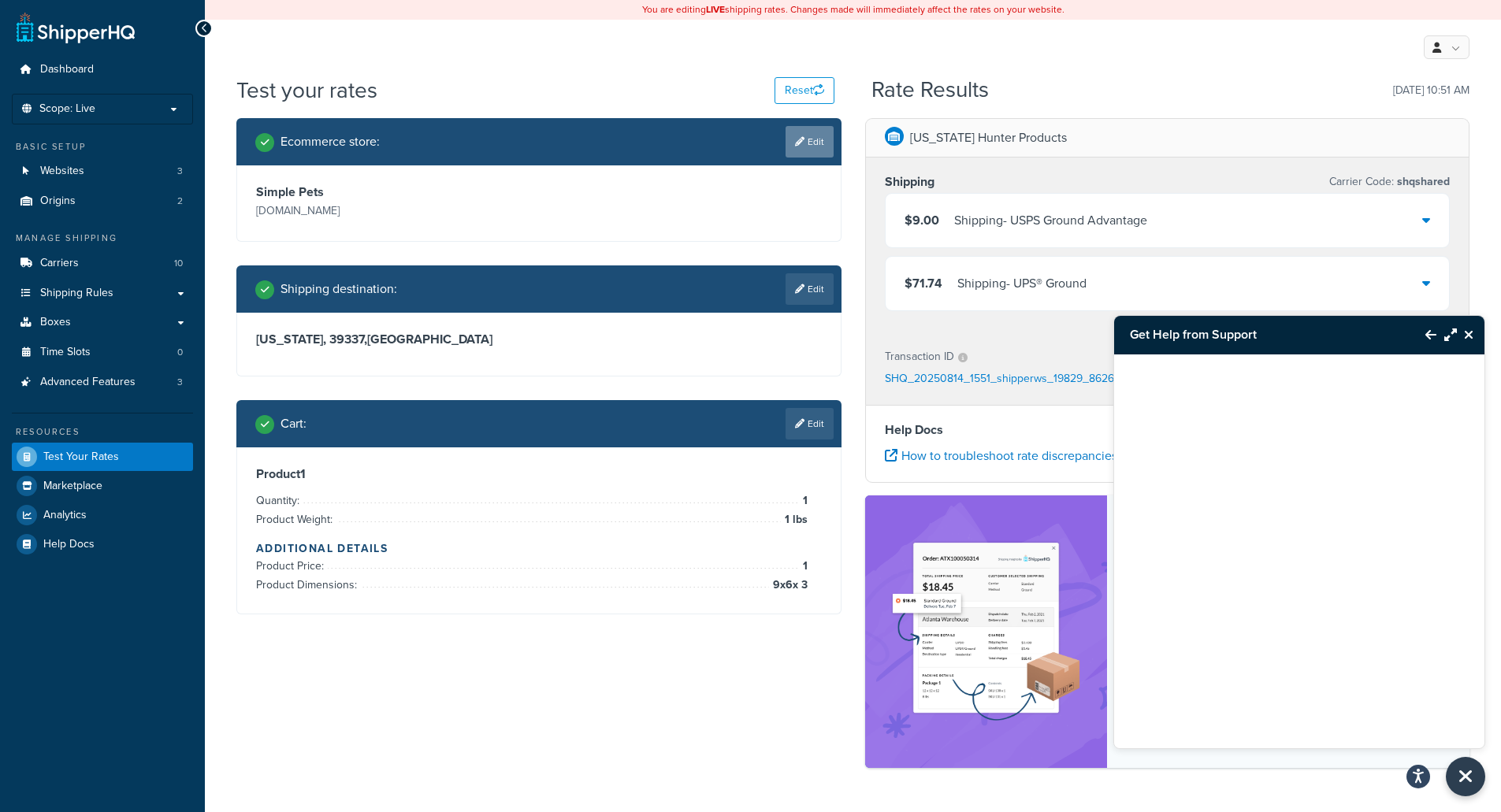
click at [797, 150] on link "Edit" at bounding box center [810, 142] width 48 height 32
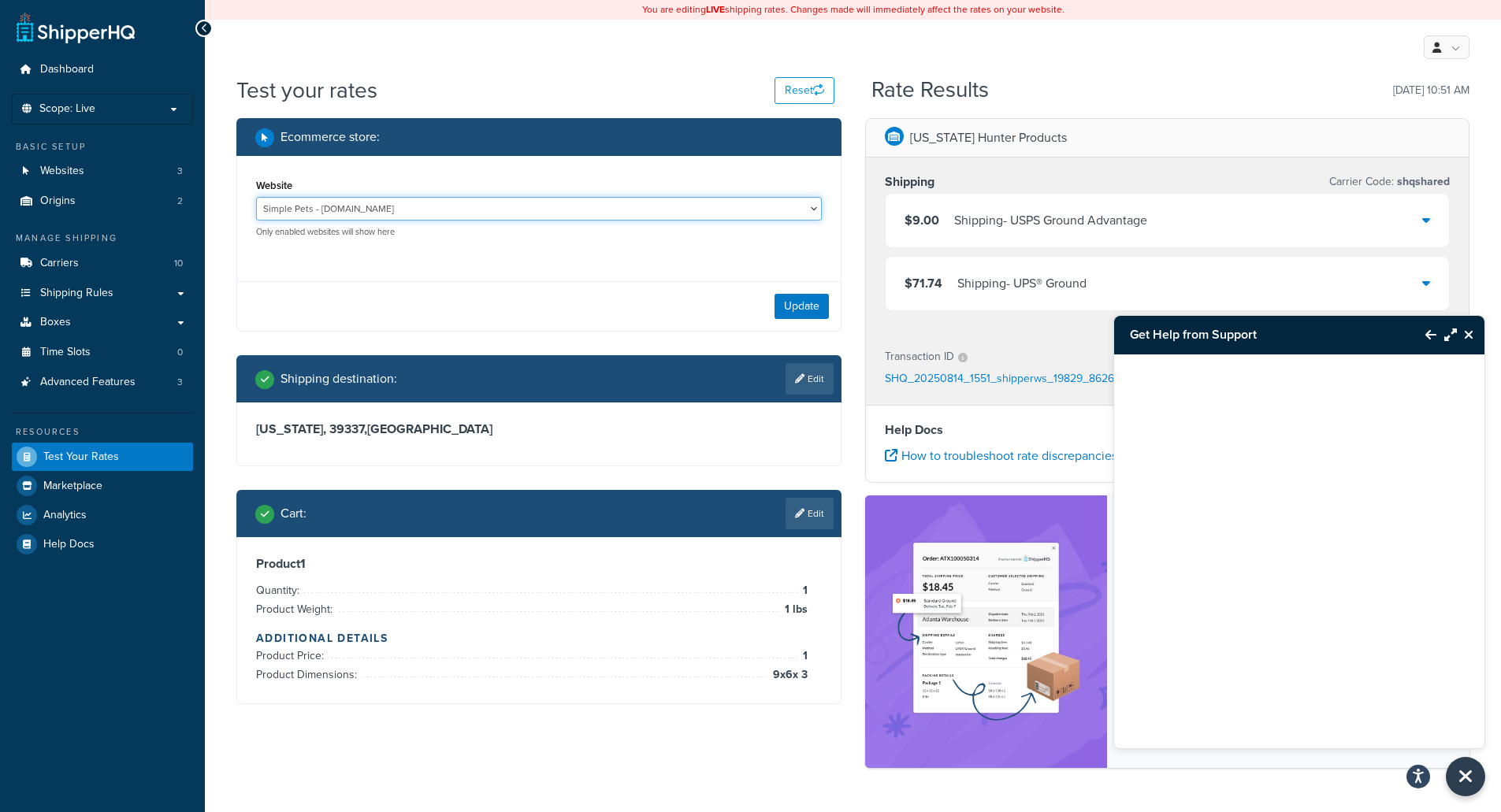
click at [358, 203] on select "Simple Pets - [DOMAIN_NAME] [US_STATE] Hunter Products - [DOMAIN_NAME] Whisker …" at bounding box center [539, 209] width 566 height 24
select select "849d9b401bed46090d9b0c1d446cbc23"
click at [256, 197] on select "Simple Pets - [DOMAIN_NAME] [US_STATE] Hunter Products - [DOMAIN_NAME] Whisker …" at bounding box center [539, 209] width 566 height 24
click at [799, 307] on button "Update" at bounding box center [802, 307] width 55 height 25
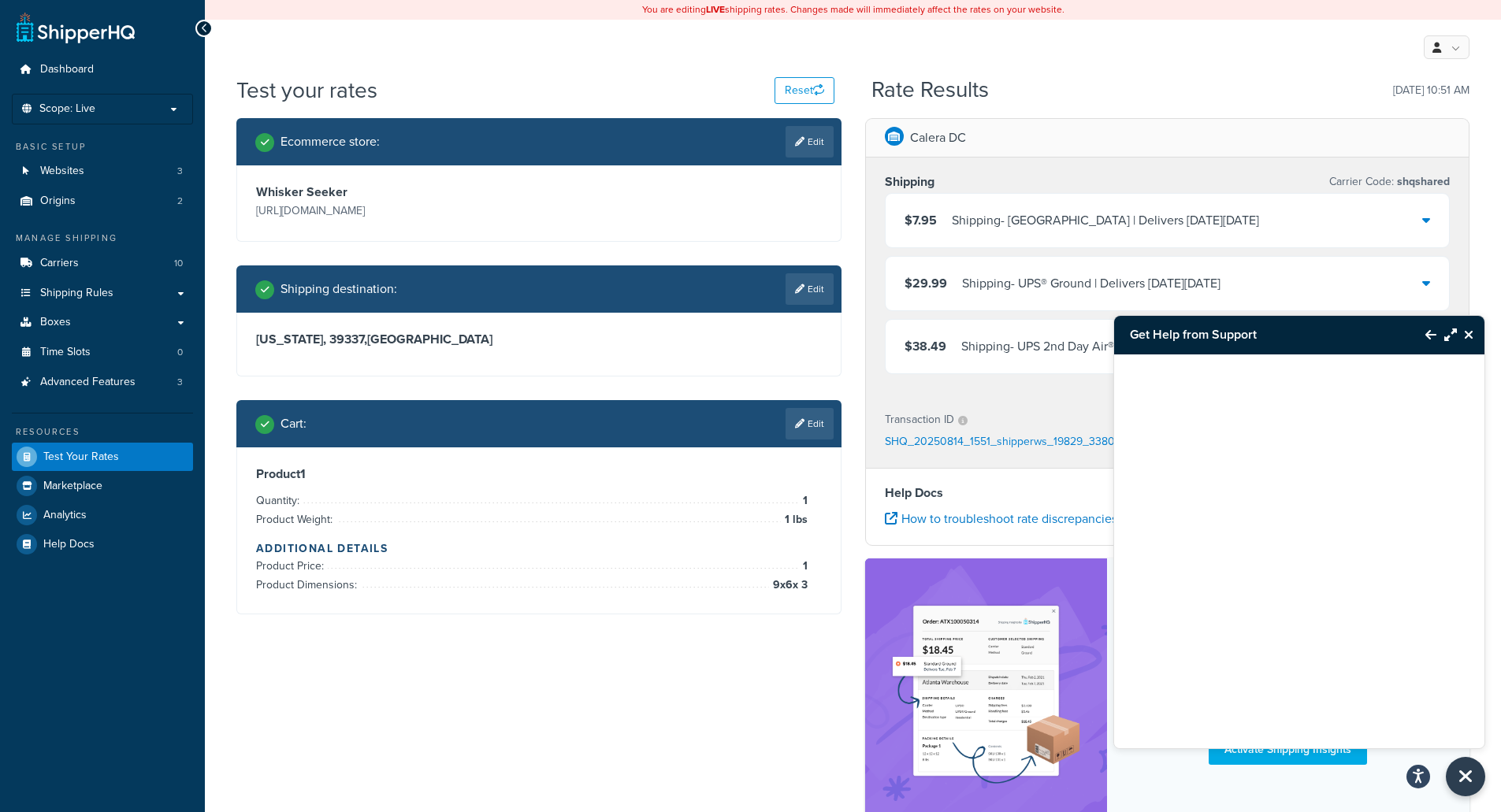
click at [1467, 332] on icon "Close Resource Center" at bounding box center [1469, 335] width 9 height 13
